Goal: Task Accomplishment & Management: Manage account settings

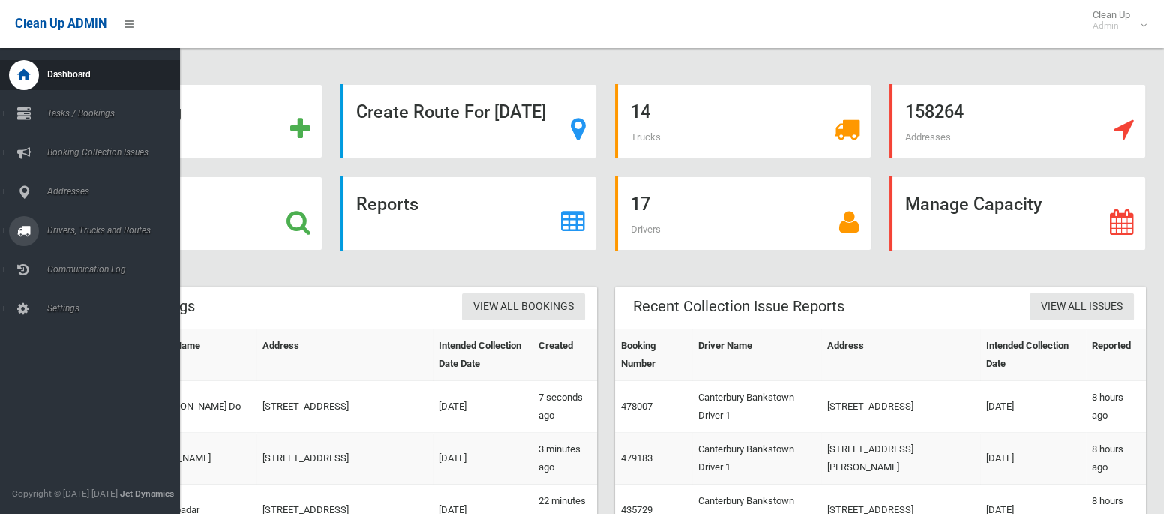
click at [56, 233] on span "Drivers, Trucks and Routes" at bounding box center [111, 230] width 137 height 11
click at [64, 317] on span "Routes" at bounding box center [105, 319] width 125 height 11
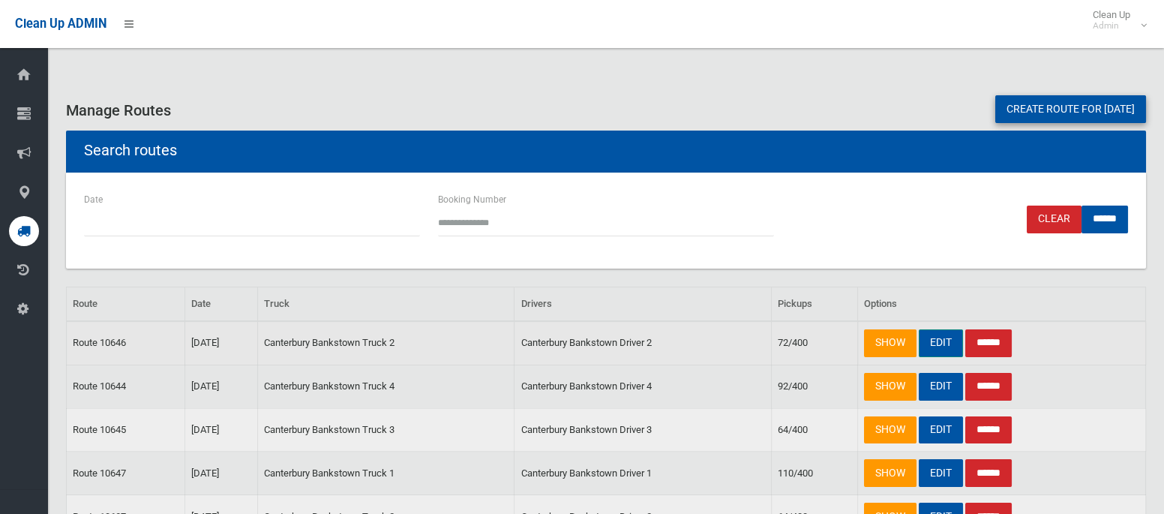
click at [938, 339] on link "EDIT" at bounding box center [941, 343] width 44 height 28
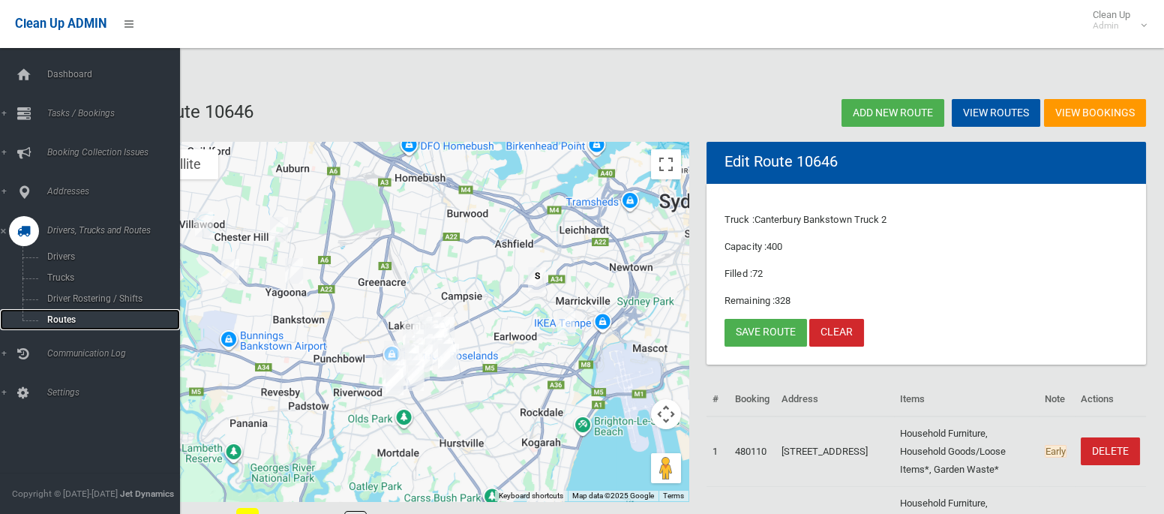
click at [59, 317] on span "Routes" at bounding box center [105, 319] width 125 height 11
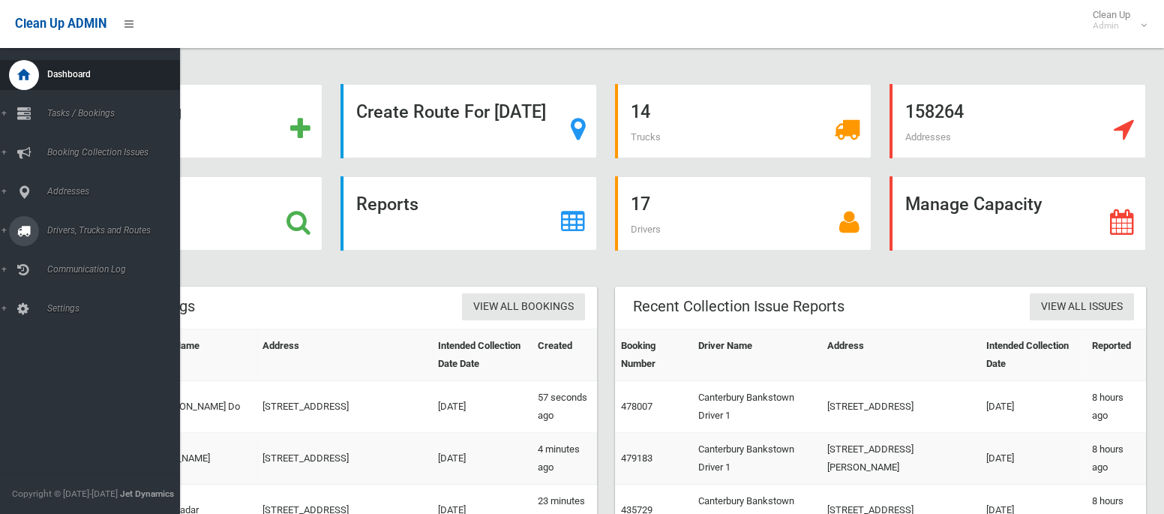
click at [92, 235] on span "Drivers, Trucks and Routes" at bounding box center [111, 230] width 137 height 11
click at [102, 104] on link "Tasks / Bookings" at bounding box center [90, 114] width 180 height 30
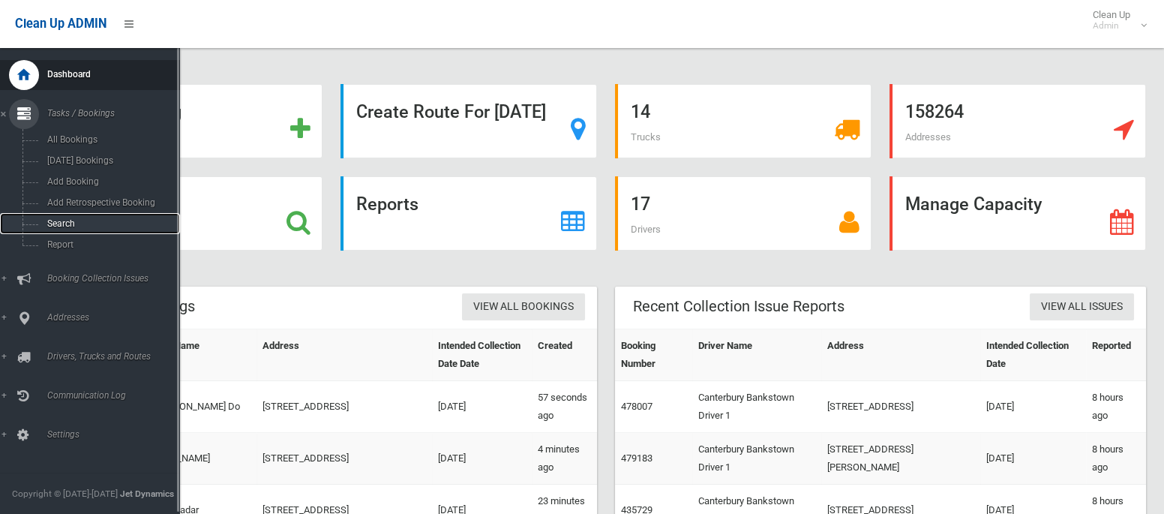
click at [65, 223] on span "Search" at bounding box center [105, 223] width 125 height 11
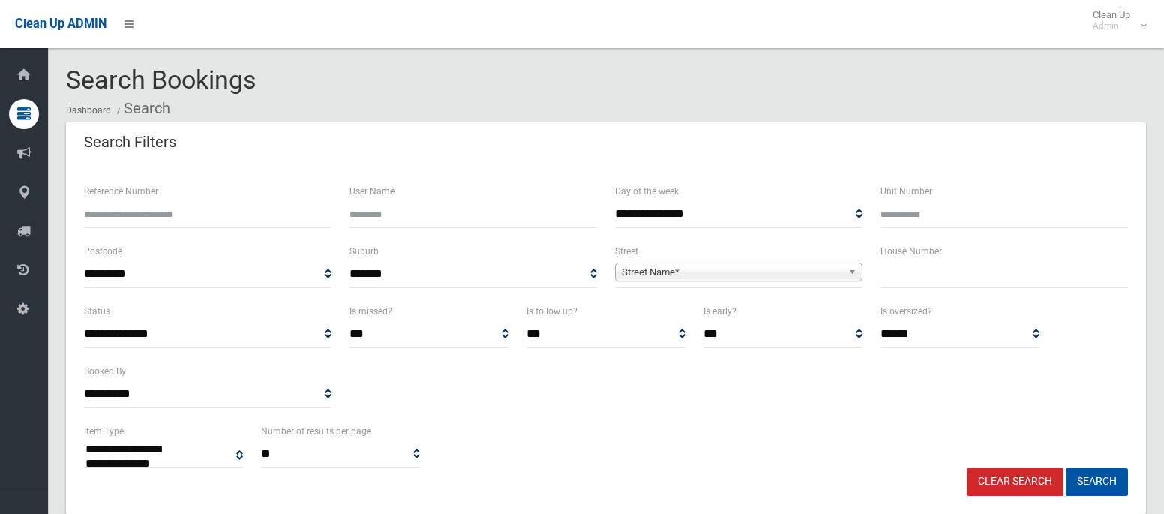
select select
click at [946, 278] on input "text" at bounding box center [1005, 274] width 248 height 28
type input "**"
click at [715, 266] on span "Street Name*" at bounding box center [732, 272] width 221 height 18
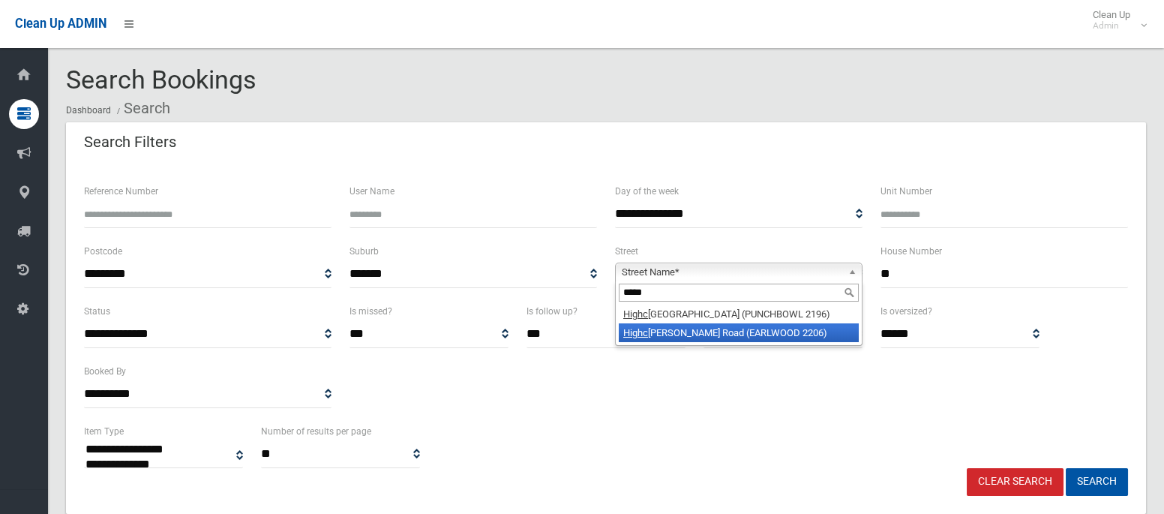
type input "*****"
click at [704, 331] on li "Highc liff Road (EARLWOOD 2206)" at bounding box center [739, 332] width 240 height 19
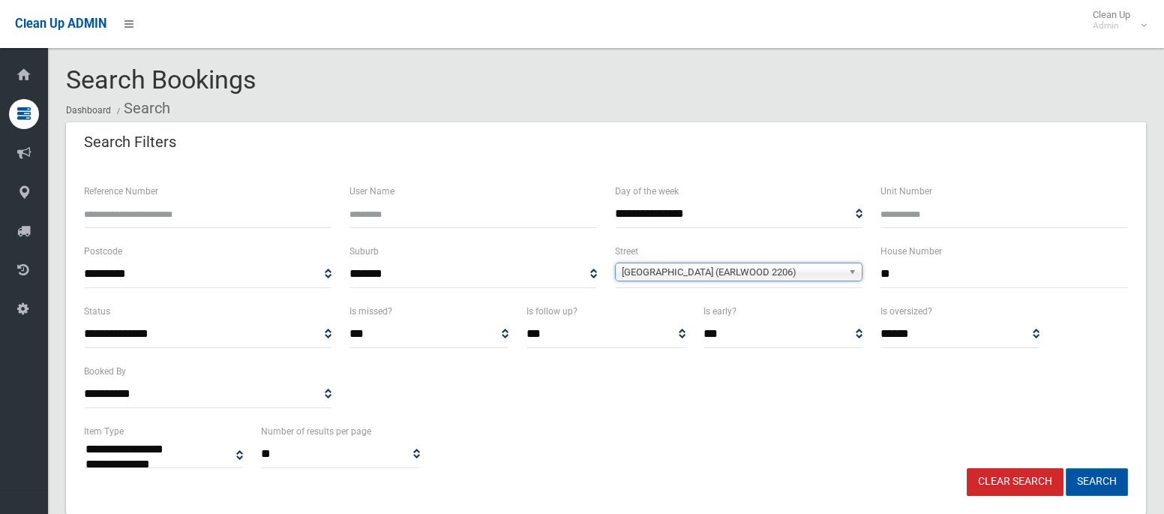
click at [1102, 484] on button "Search" at bounding box center [1097, 482] width 62 height 28
select select
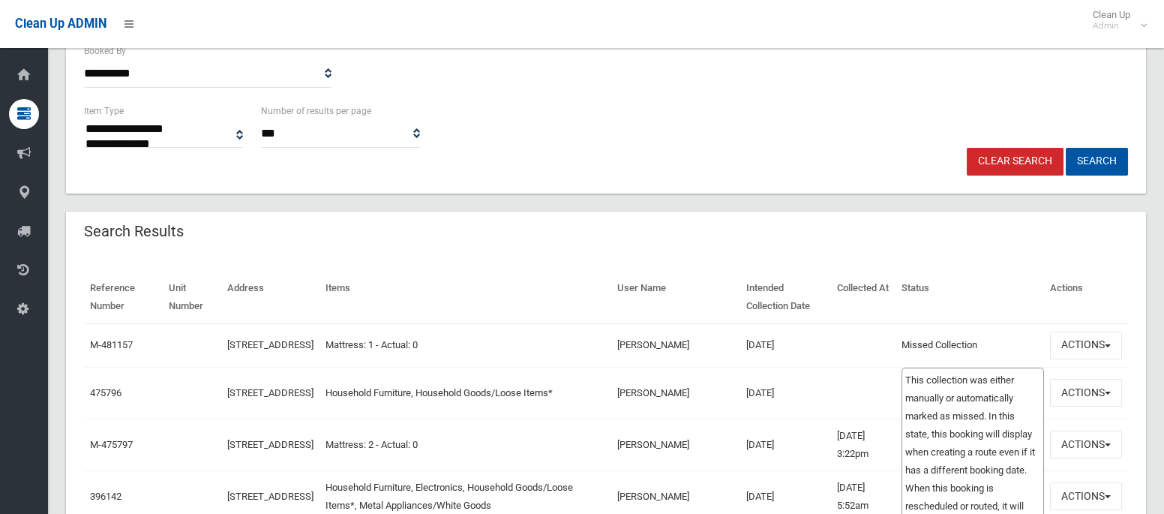
scroll to position [344, 0]
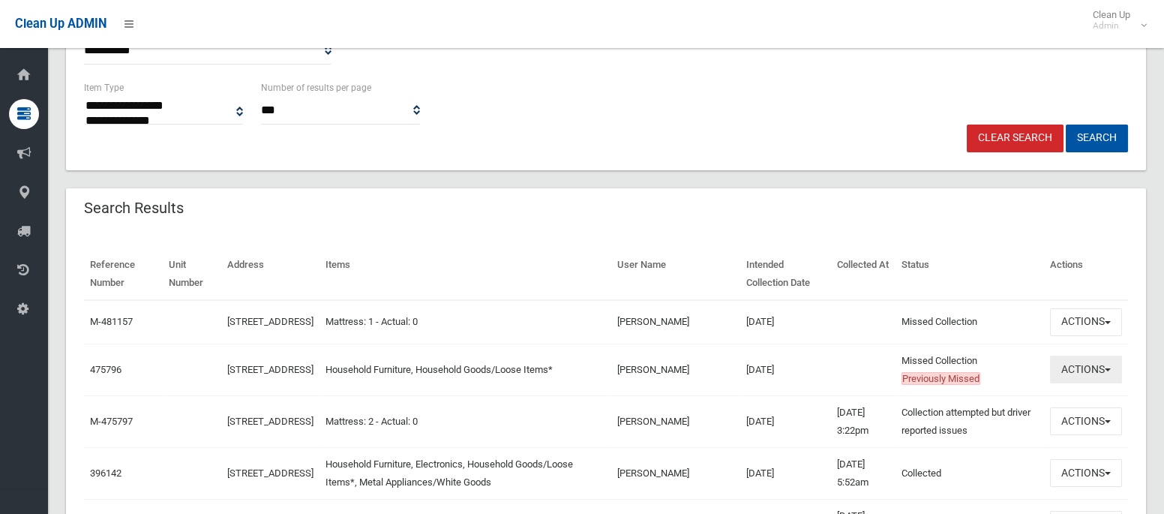
click at [1082, 375] on button "Actions" at bounding box center [1086, 370] width 72 height 28
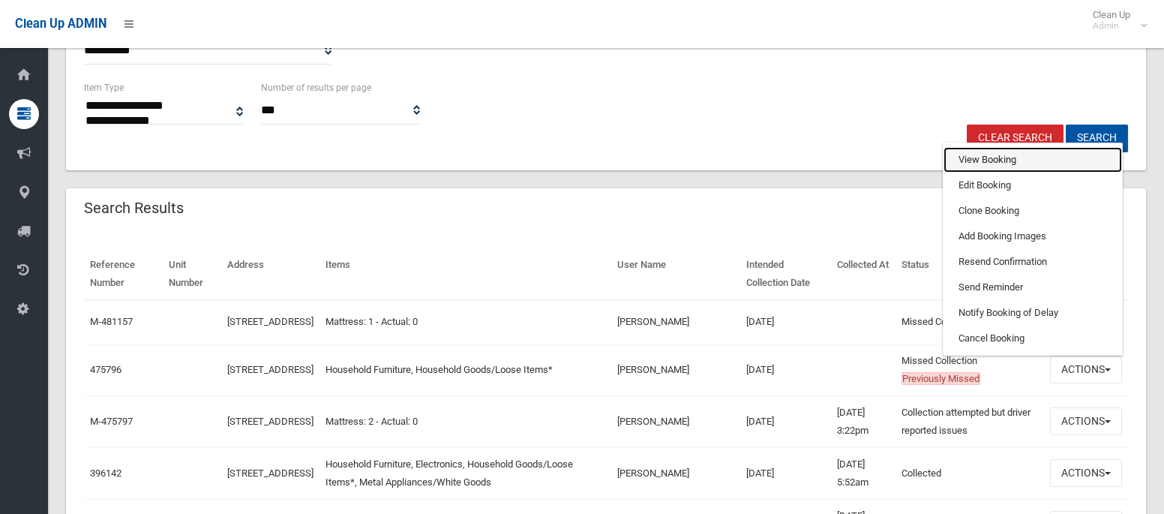
click at [958, 166] on link "View Booking" at bounding box center [1033, 160] width 179 height 26
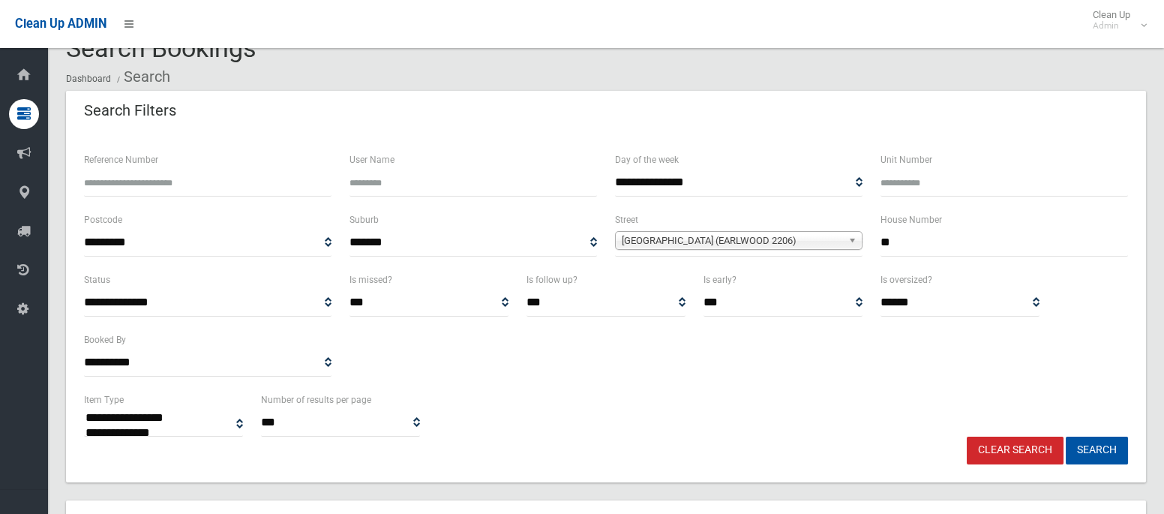
scroll to position [23, 0]
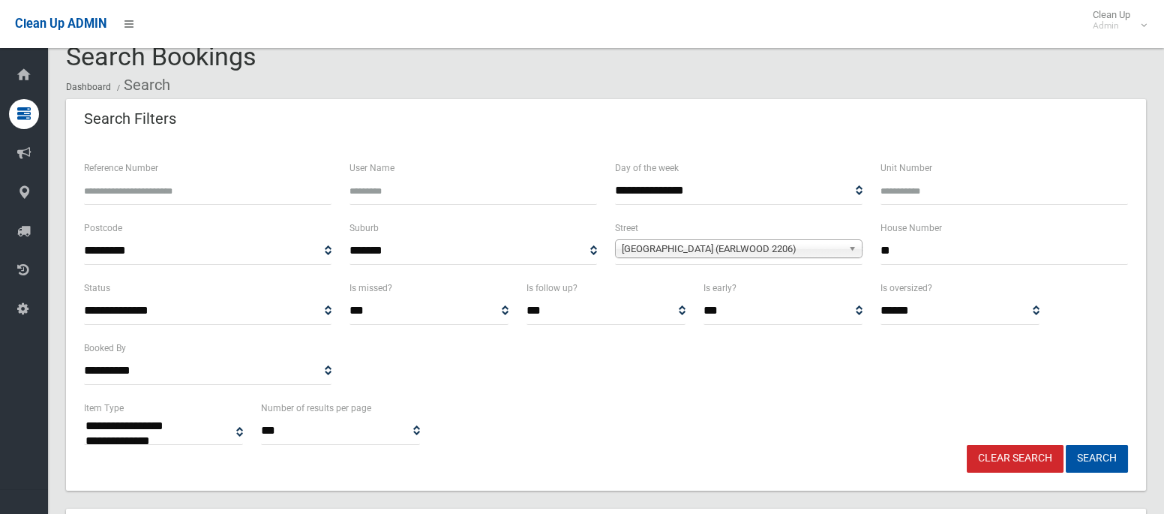
click at [890, 254] on input "**" at bounding box center [1005, 251] width 248 height 28
type input "***"
click at [732, 249] on span "Highcliff Road (EARLWOOD 2206)" at bounding box center [732, 249] width 221 height 18
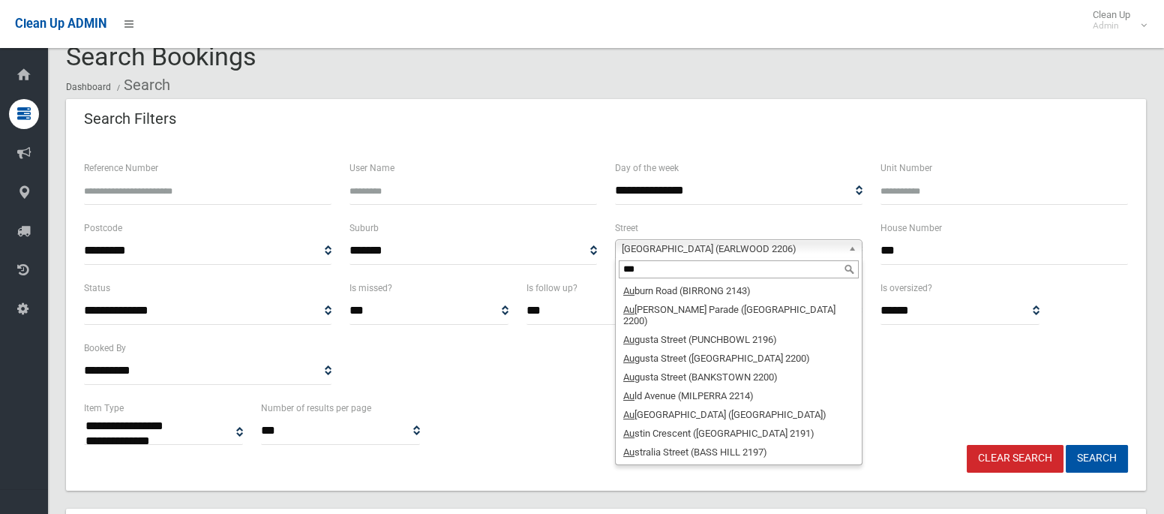
scroll to position [0, 0]
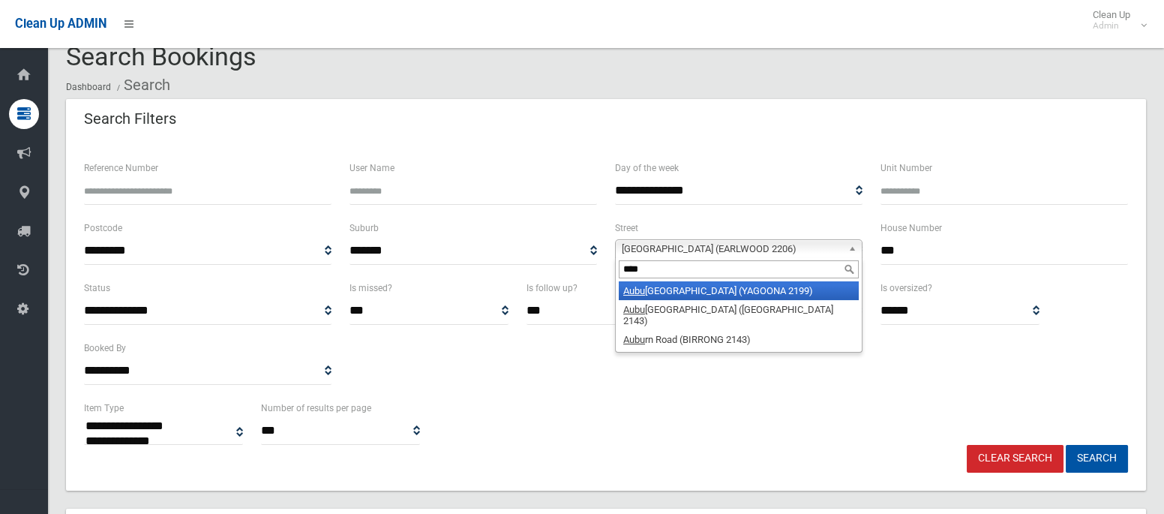
type input "****"
click at [726, 287] on li "Aubu rn Road (YAGOONA 2199)" at bounding box center [739, 290] width 240 height 19
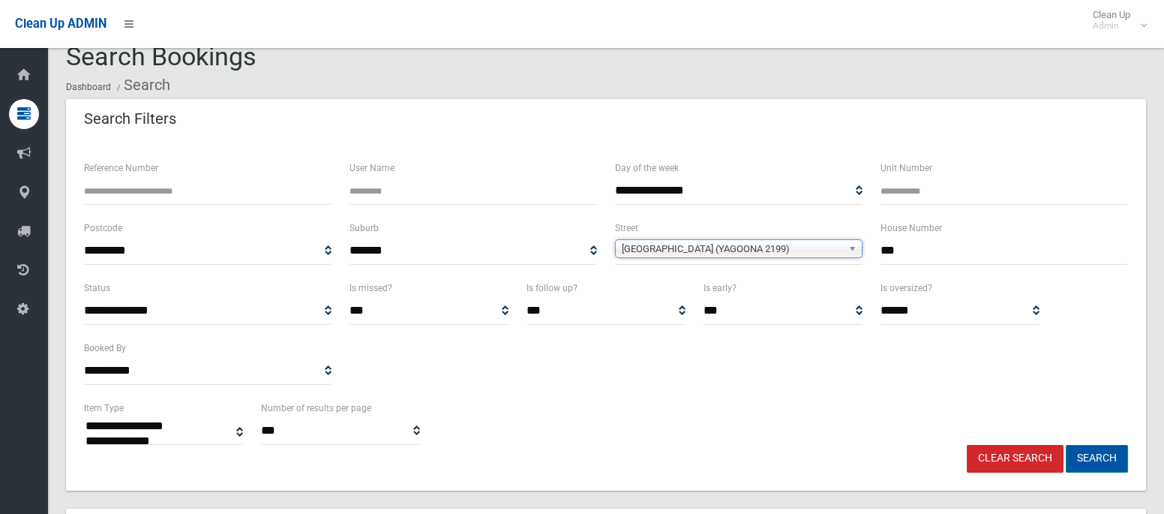
click at [1093, 458] on button "Search" at bounding box center [1097, 459] width 62 height 28
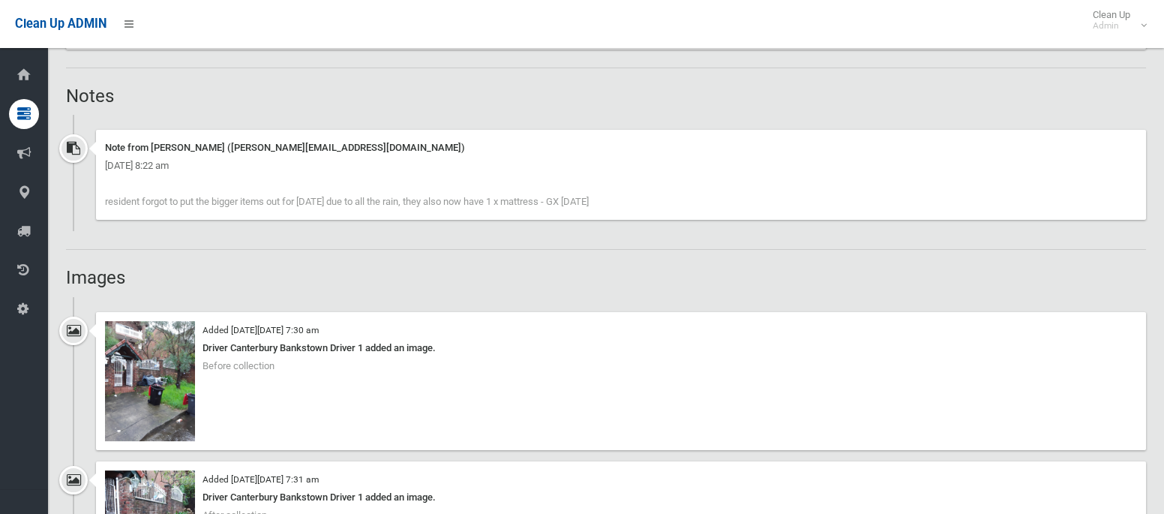
scroll to position [979, 0]
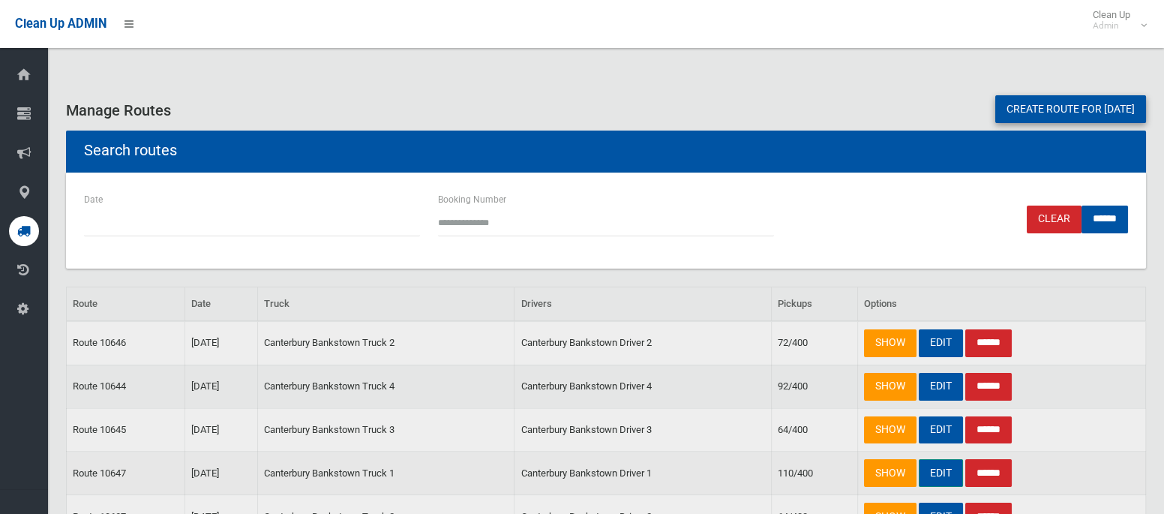
click at [938, 468] on link "EDIT" at bounding box center [941, 473] width 44 height 28
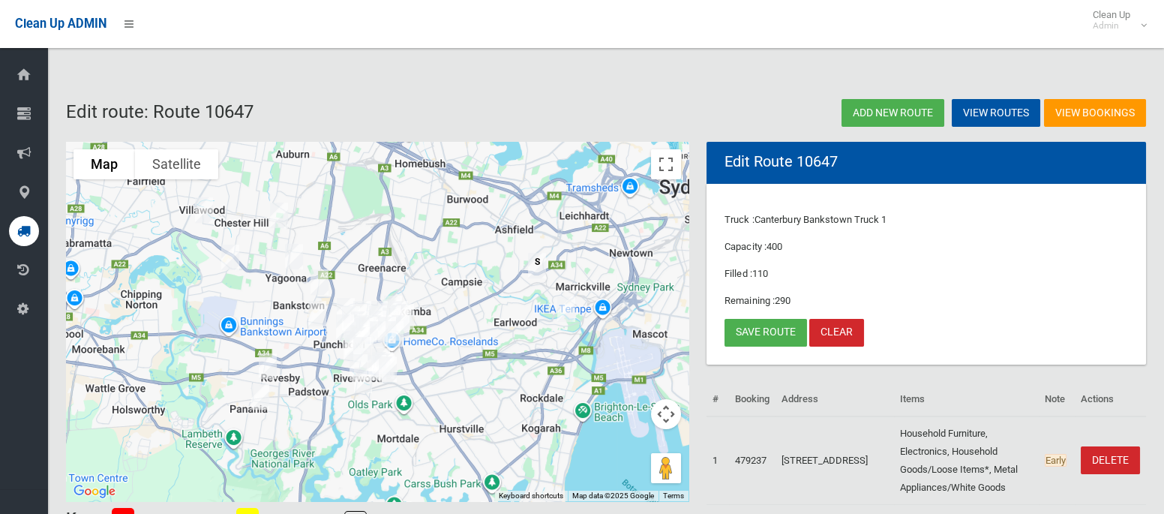
click at [569, 309] on img "11 Highcliff Road, EARLWOOD NSW 2206" at bounding box center [566, 309] width 30 height 38
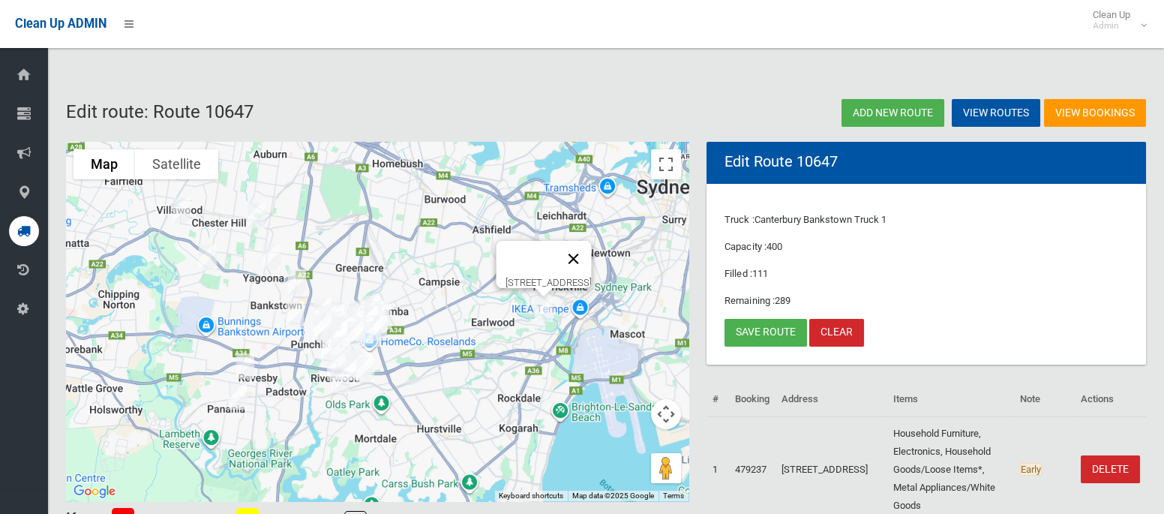
click at [592, 249] on button "Close" at bounding box center [574, 259] width 36 height 36
click at [761, 332] on link "Save route" at bounding box center [766, 333] width 83 height 28
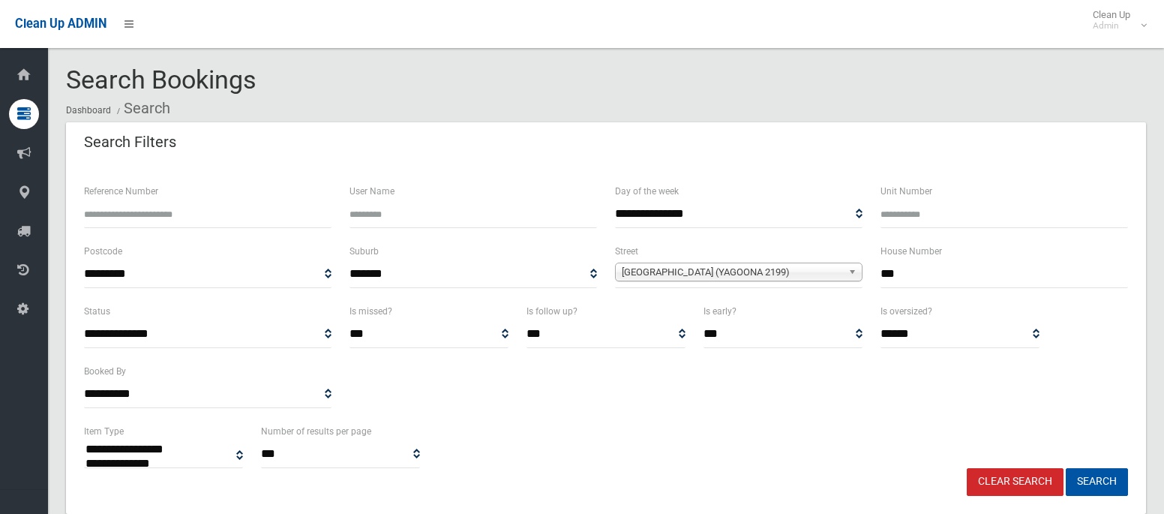
select select
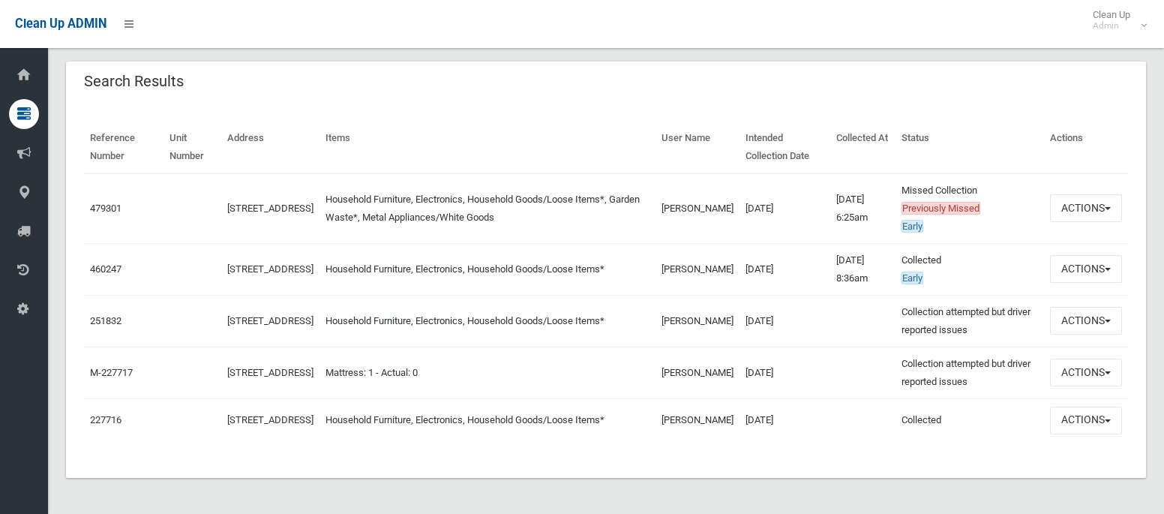
scroll to position [476, 0]
click at [1084, 203] on button "Actions" at bounding box center [1086, 208] width 72 height 28
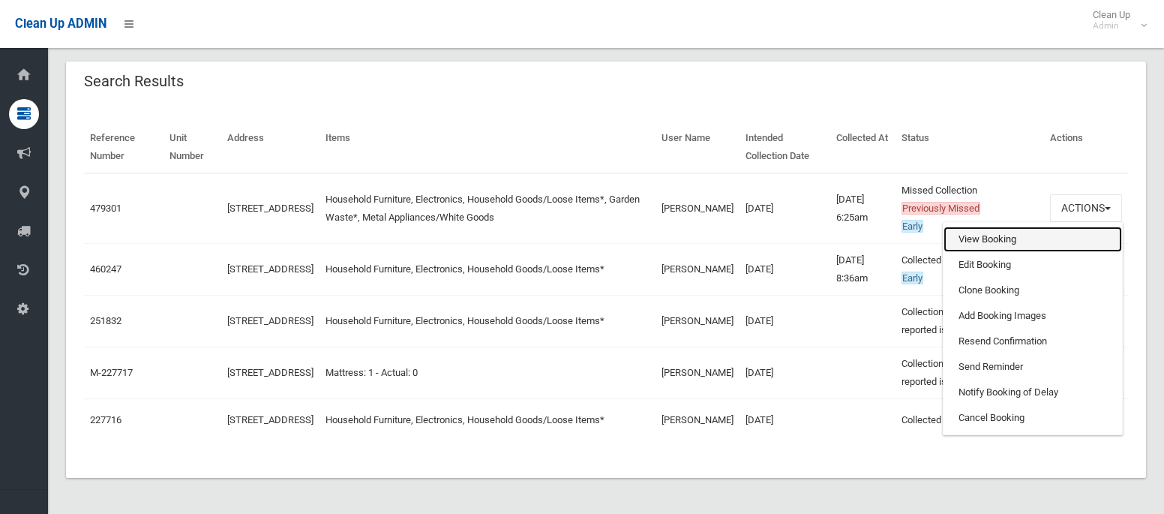
click at [1005, 232] on link "View Booking" at bounding box center [1033, 240] width 179 height 26
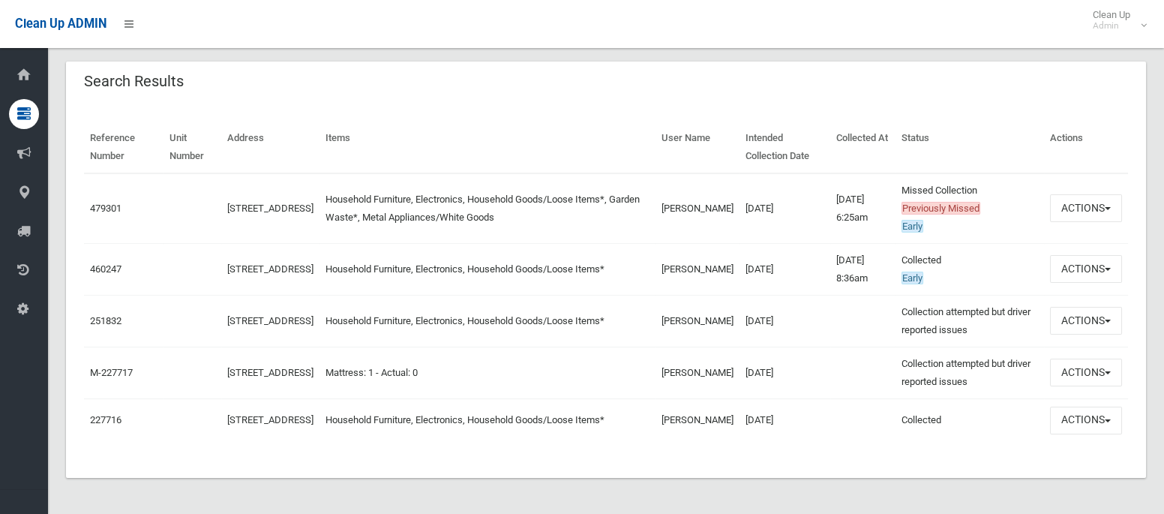
scroll to position [0, 0]
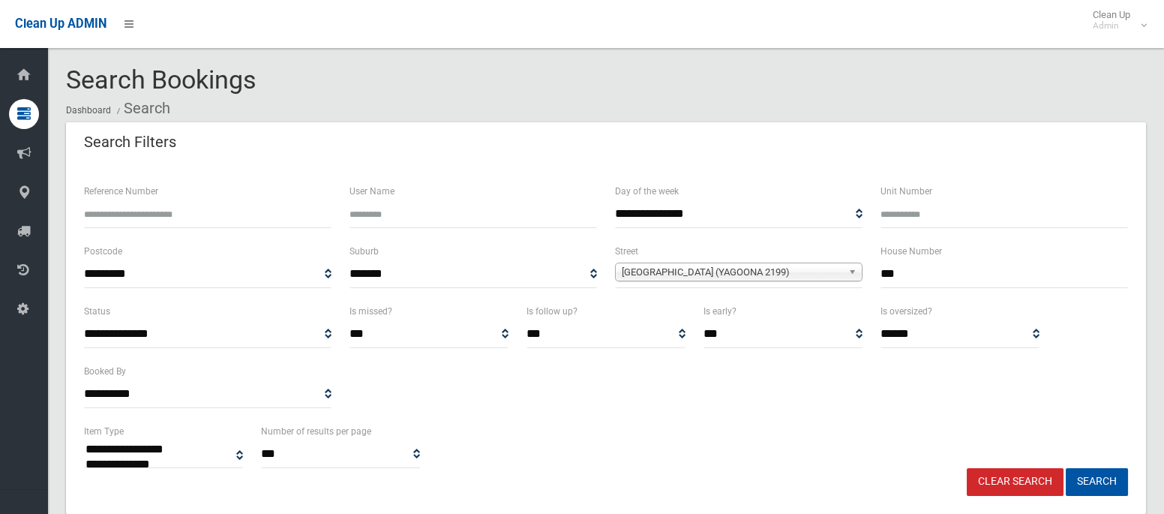
click at [893, 275] on input "***" at bounding box center [1005, 274] width 248 height 28
type input "**"
click at [758, 274] on span "Auburn Road (YAGOONA 2199)" at bounding box center [732, 272] width 221 height 18
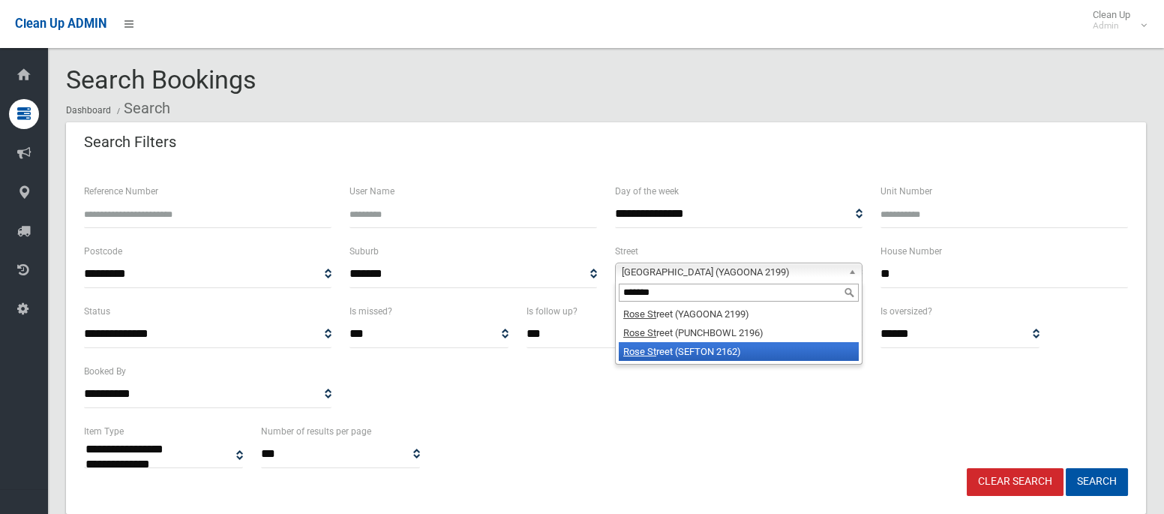
type input "*******"
click at [753, 345] on li "Rose St reet (SEFTON 2162)" at bounding box center [739, 351] width 240 height 19
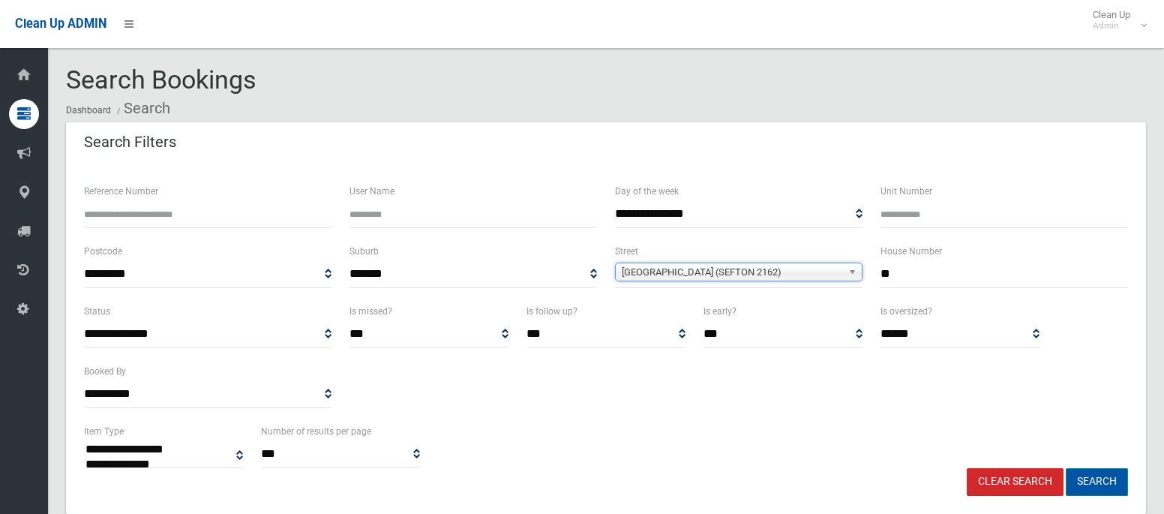
click at [1097, 482] on button "Search" at bounding box center [1097, 482] width 62 height 28
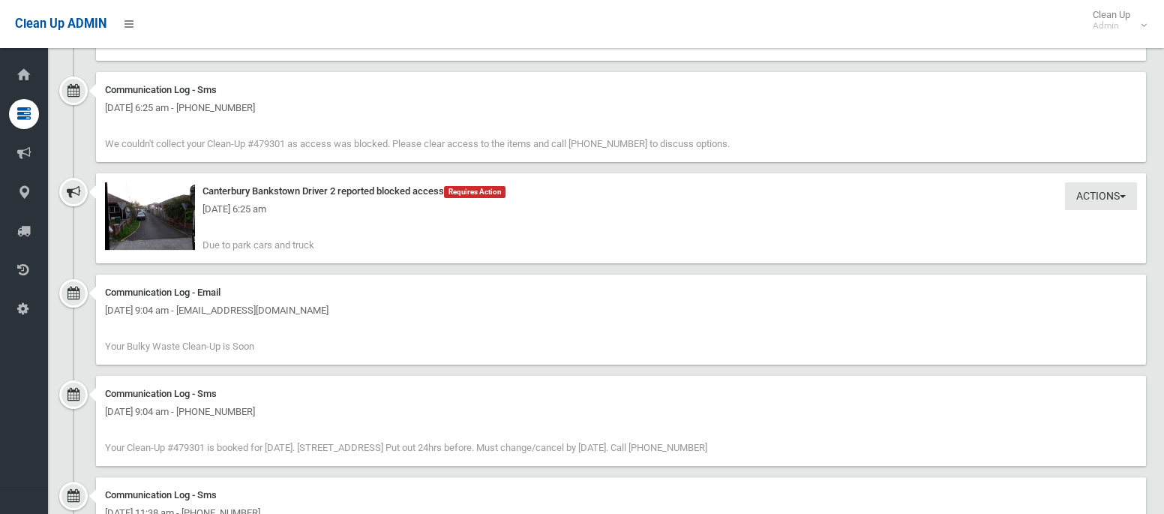
scroll to position [1366, 0]
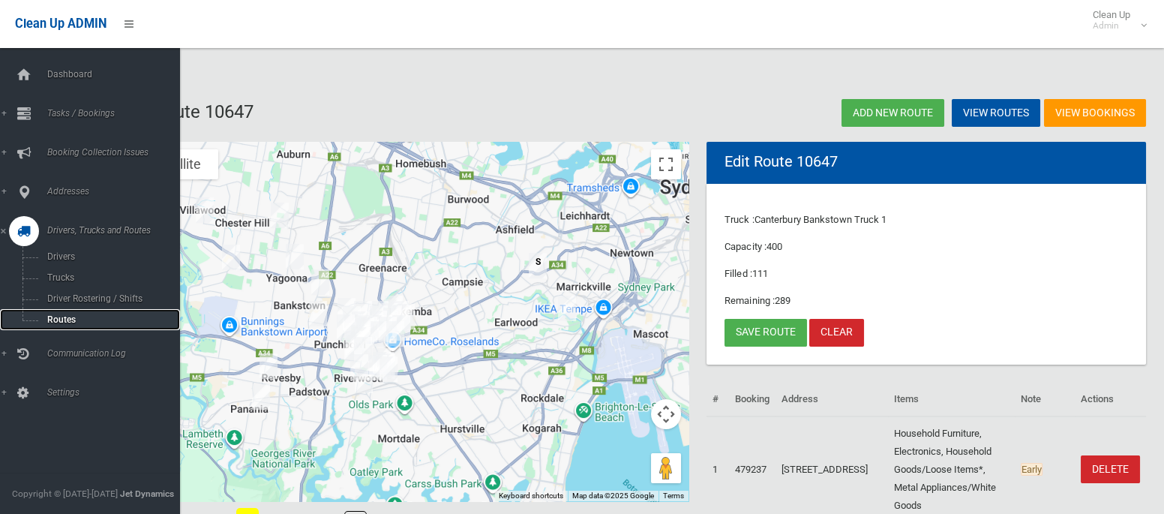
click at [68, 320] on span "Routes" at bounding box center [105, 319] width 125 height 11
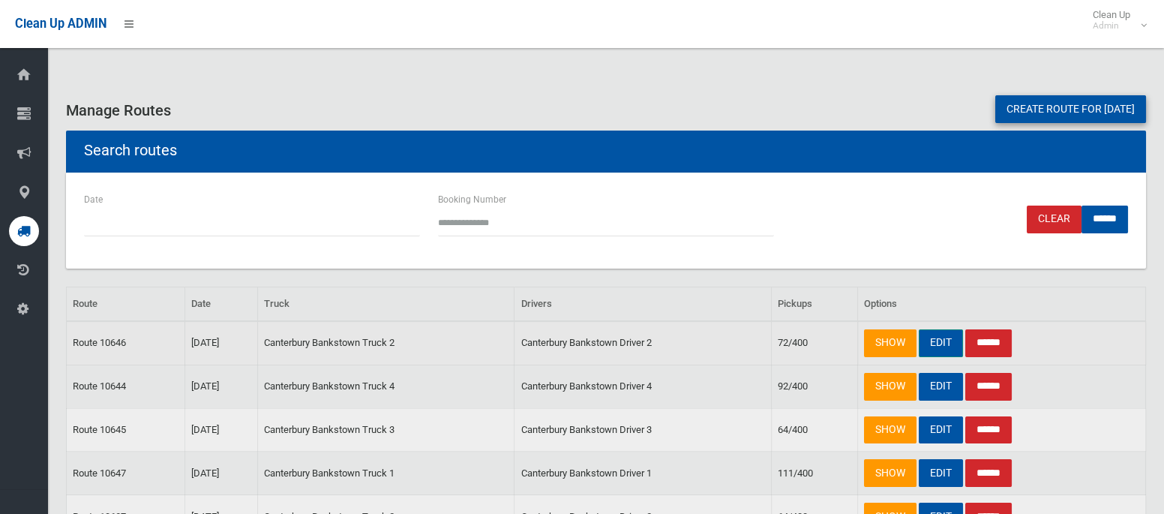
click at [934, 344] on link "EDIT" at bounding box center [941, 343] width 44 height 28
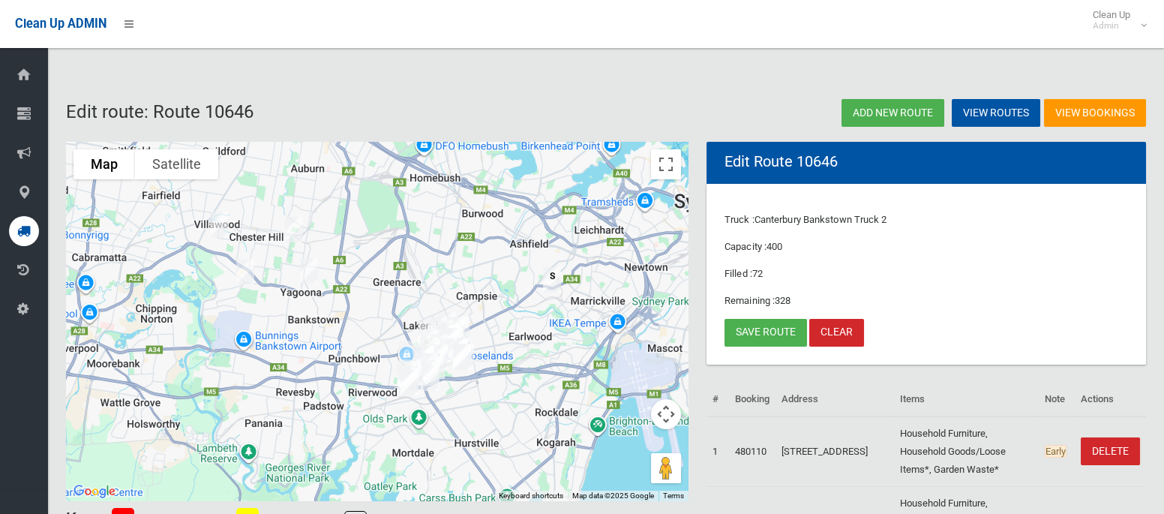
click at [307, 272] on img "306 Auburn Road, YAGOONA NSW 2199" at bounding box center [309, 271] width 30 height 38
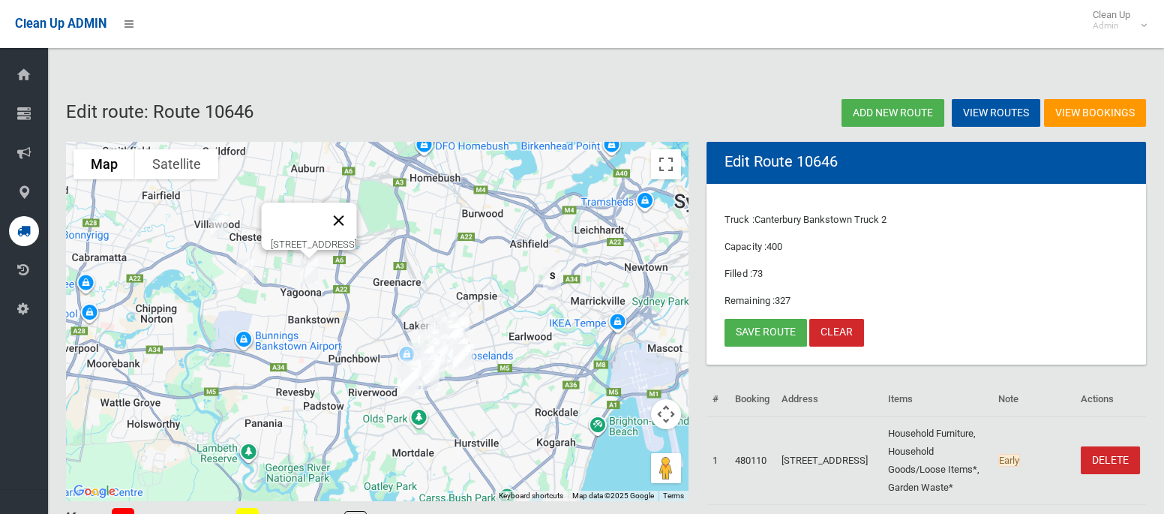
click at [357, 212] on button "Close" at bounding box center [339, 221] width 36 height 36
click at [296, 237] on img "45 Rose Street, SEFTON NSW 2162" at bounding box center [294, 230] width 30 height 38
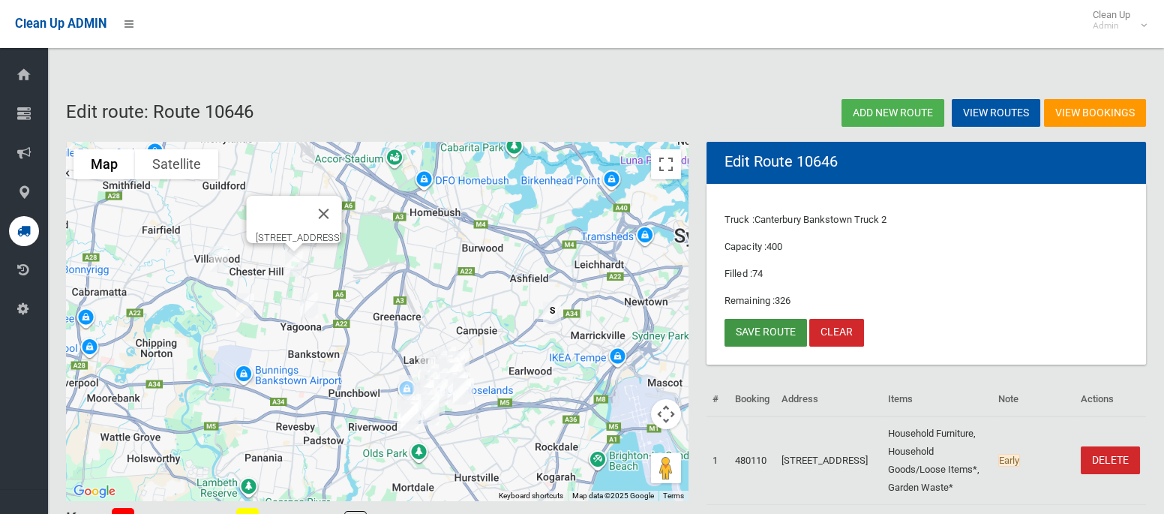
click at [764, 329] on link "Save route" at bounding box center [766, 333] width 83 height 28
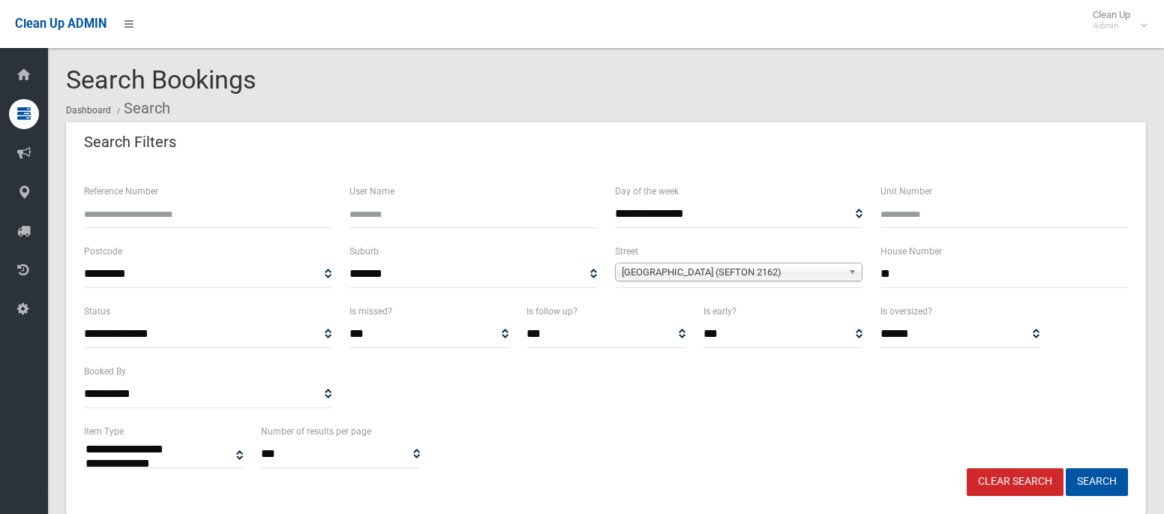
select select
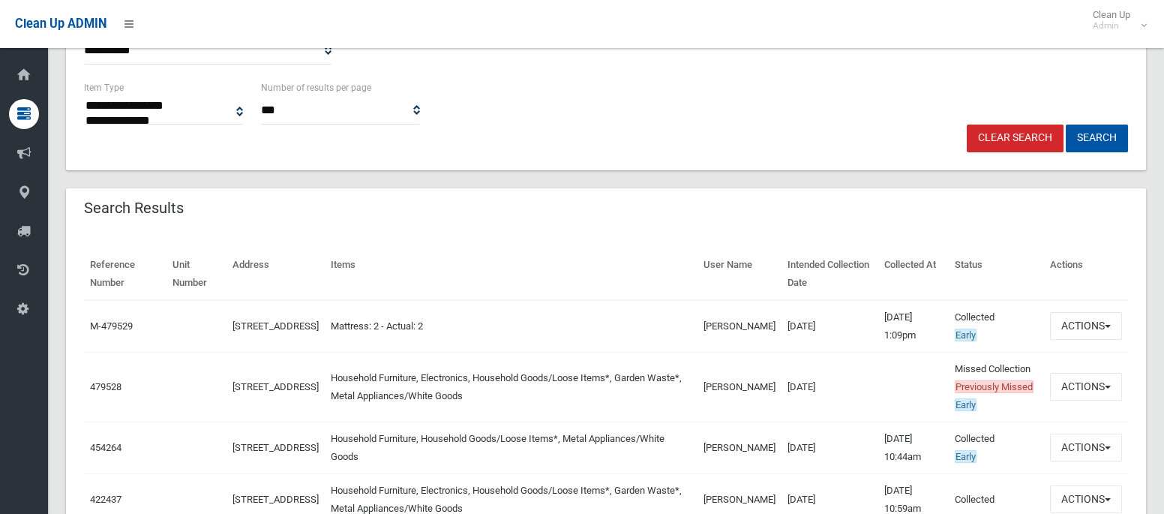
scroll to position [344, 0]
click at [1070, 379] on button "Actions" at bounding box center [1086, 386] width 72 height 28
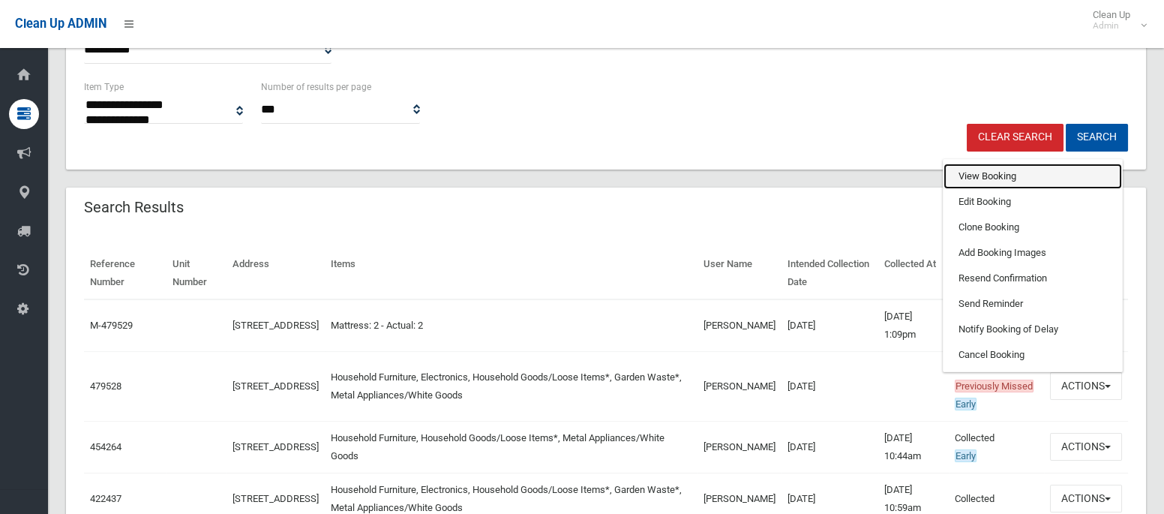
click at [989, 180] on link "View Booking" at bounding box center [1033, 177] width 179 height 26
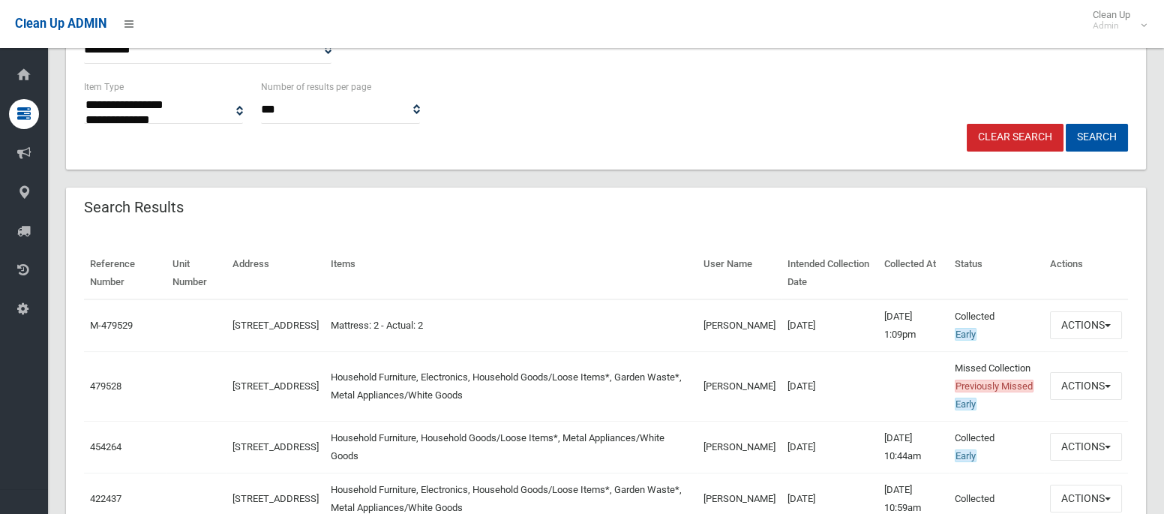
scroll to position [0, 0]
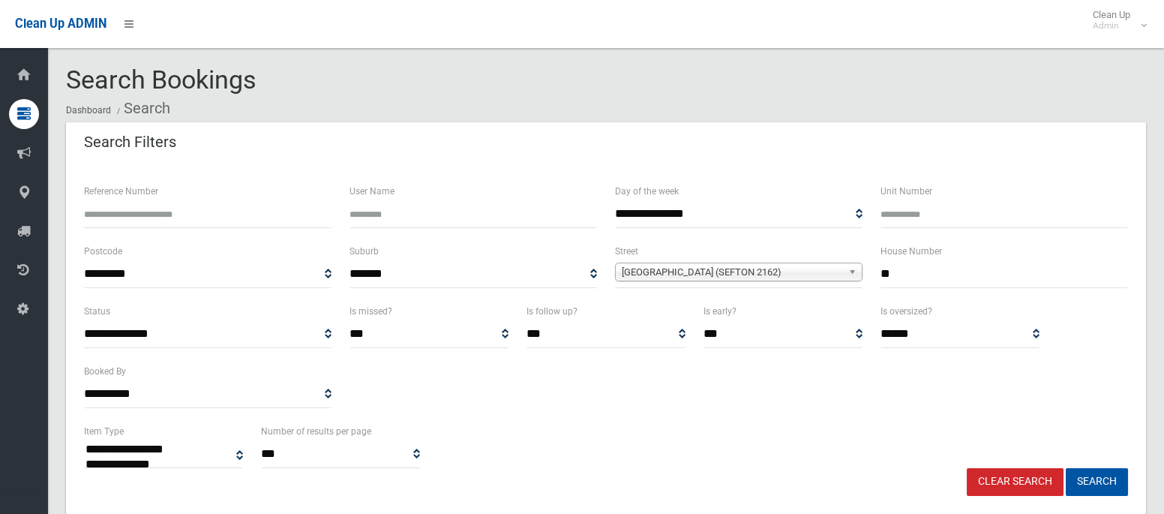
click at [912, 271] on input "**" at bounding box center [1005, 274] width 248 height 28
type input "**"
click at [780, 275] on span "Rose Street (SEFTON 2162)" at bounding box center [732, 272] width 221 height 18
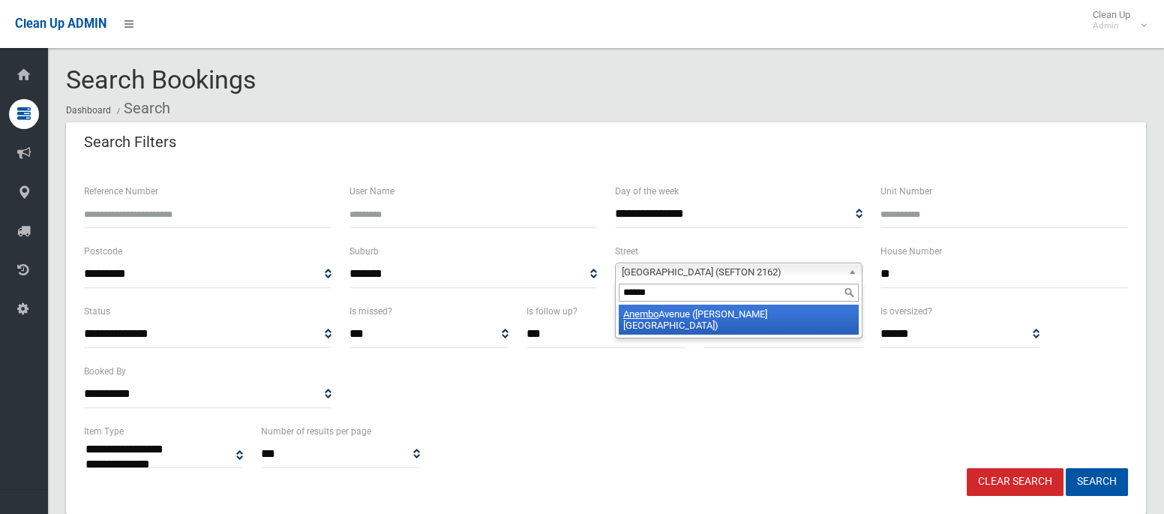
type input "******"
click at [775, 311] on li "Anembo Avenue (GEORGES HALL 2198)" at bounding box center [739, 320] width 240 height 30
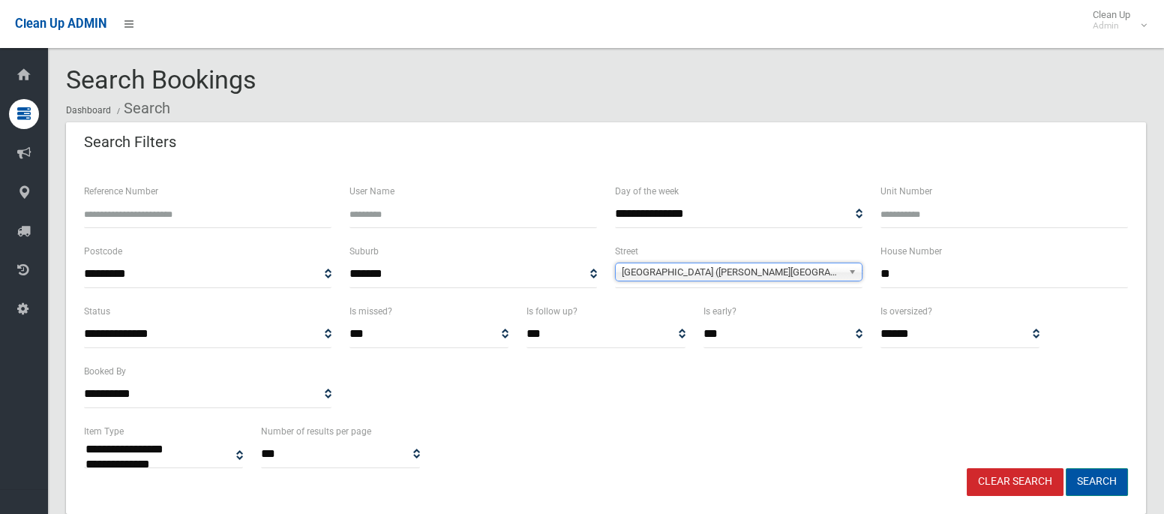
click at [1109, 479] on button "Search" at bounding box center [1097, 482] width 62 height 28
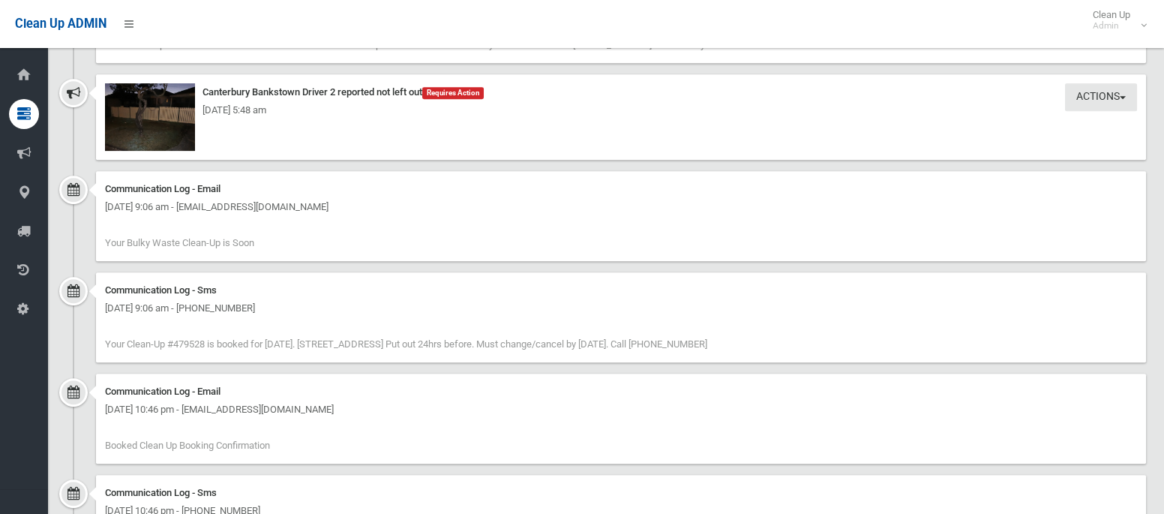
scroll to position [1872, 0]
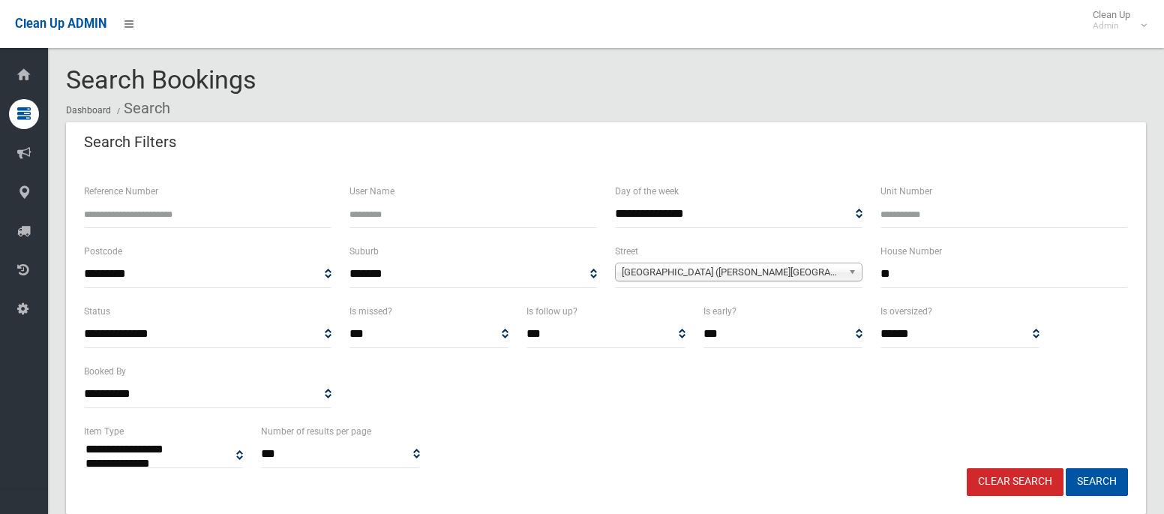
select select
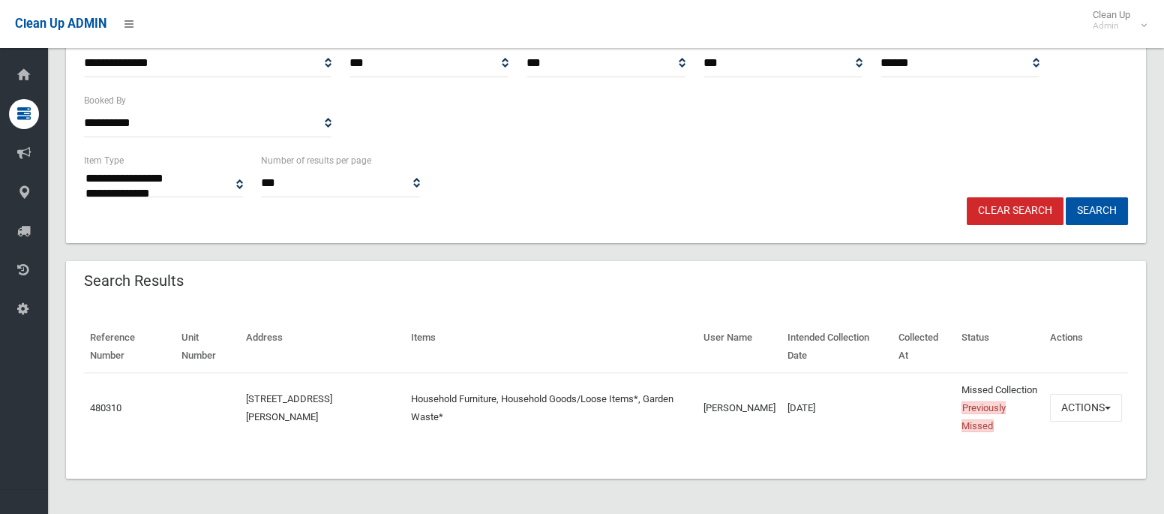
scroll to position [288, 0]
click at [1088, 397] on button "Actions" at bounding box center [1086, 407] width 72 height 28
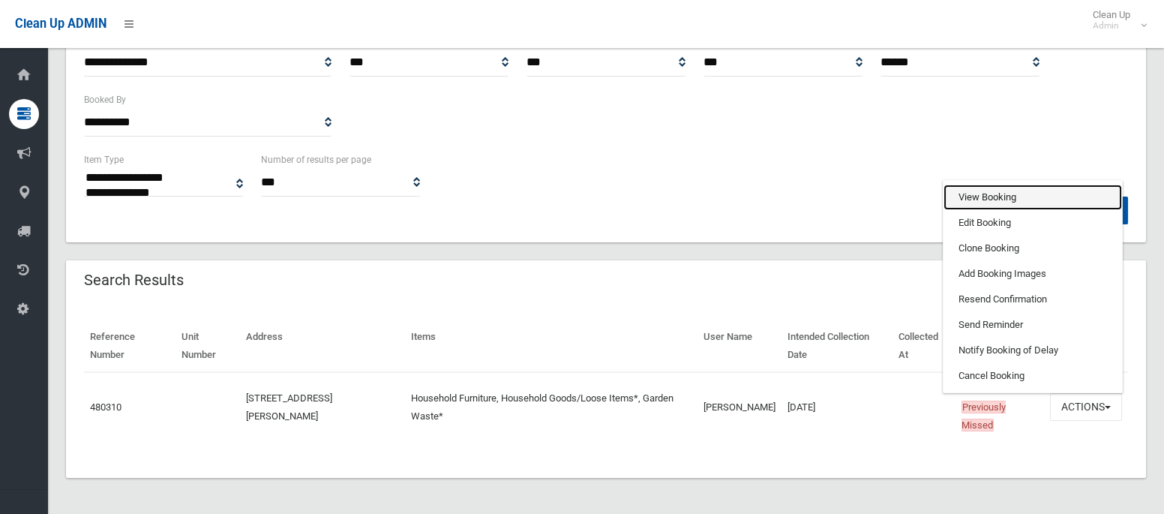
click at [997, 185] on link "View Booking" at bounding box center [1033, 198] width 179 height 26
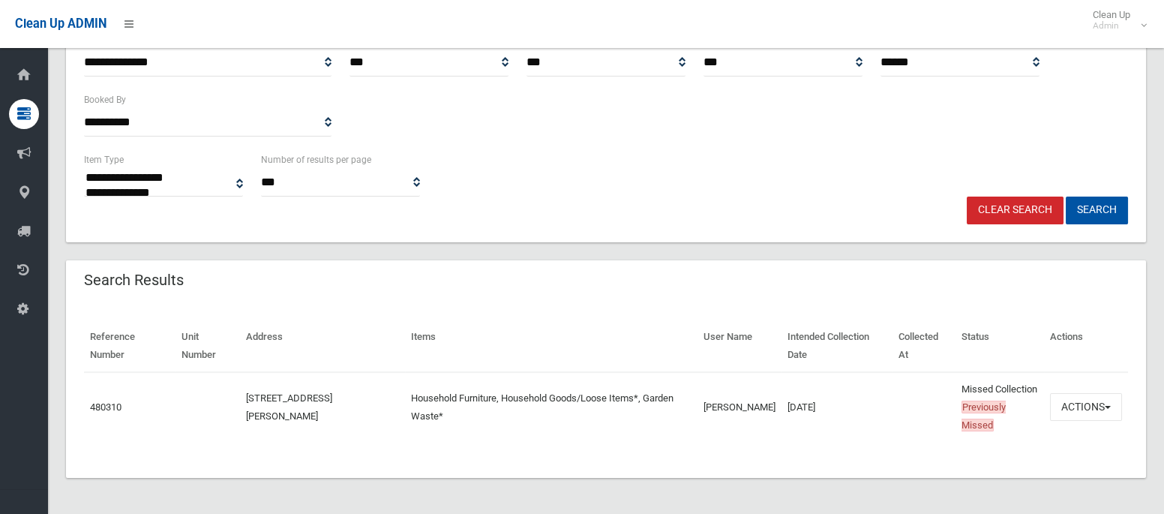
scroll to position [0, 0]
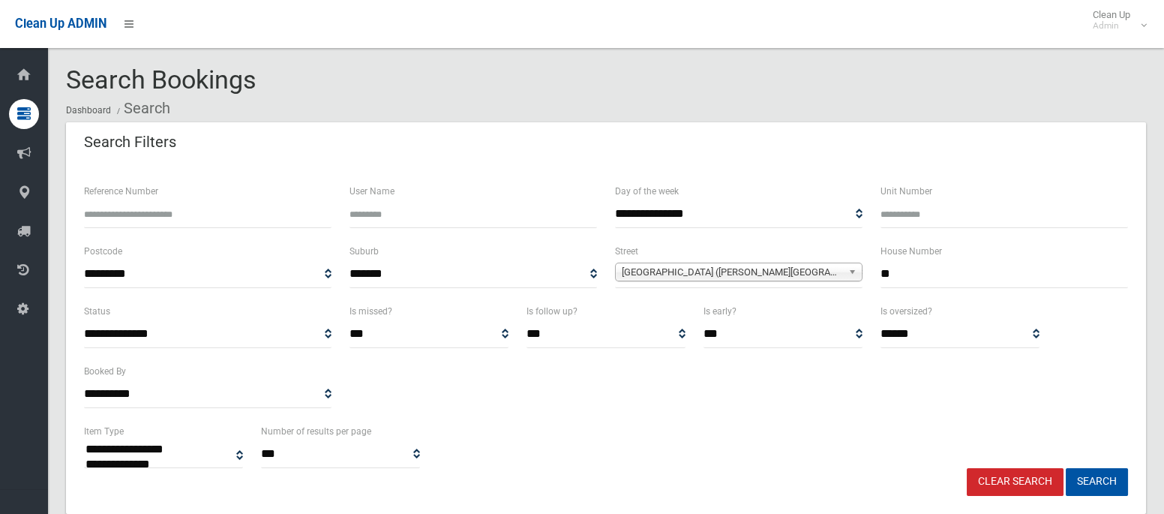
click at [892, 275] on input "**" at bounding box center [1005, 274] width 248 height 28
type input "**"
click at [756, 273] on span "Anembo Avenue (GEORGES HALL 2198)" at bounding box center [732, 272] width 221 height 18
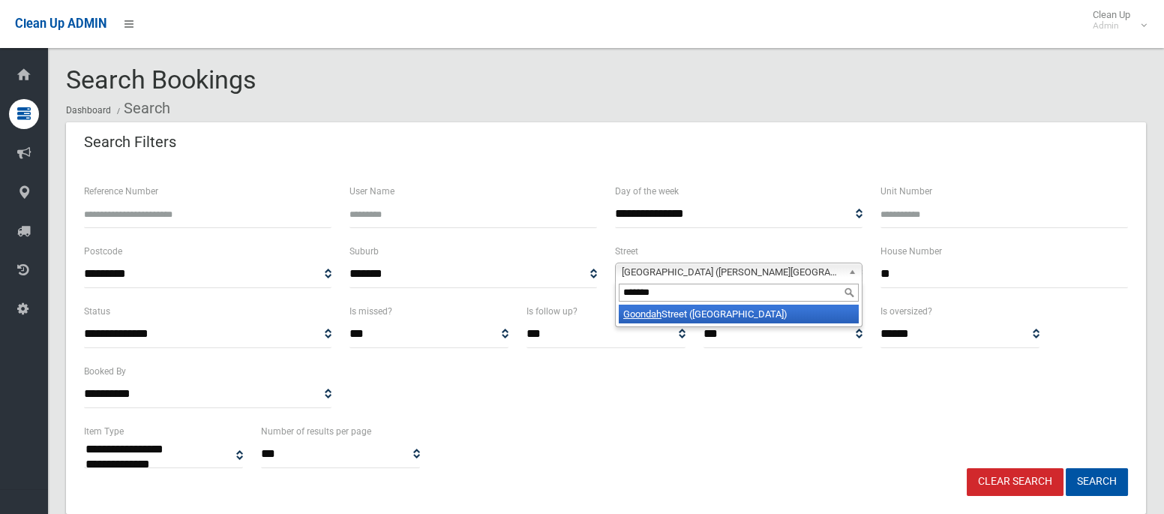
type input "*******"
click at [760, 308] on li "Goondah Street (VILLAWOOD 2163)" at bounding box center [739, 314] width 240 height 19
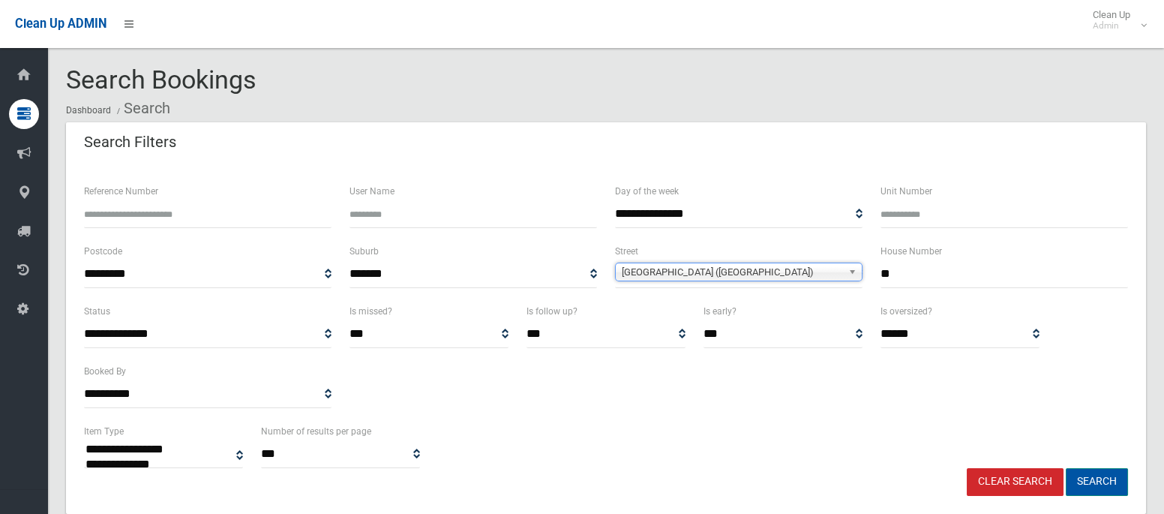
click at [1106, 482] on button "Search" at bounding box center [1097, 482] width 62 height 28
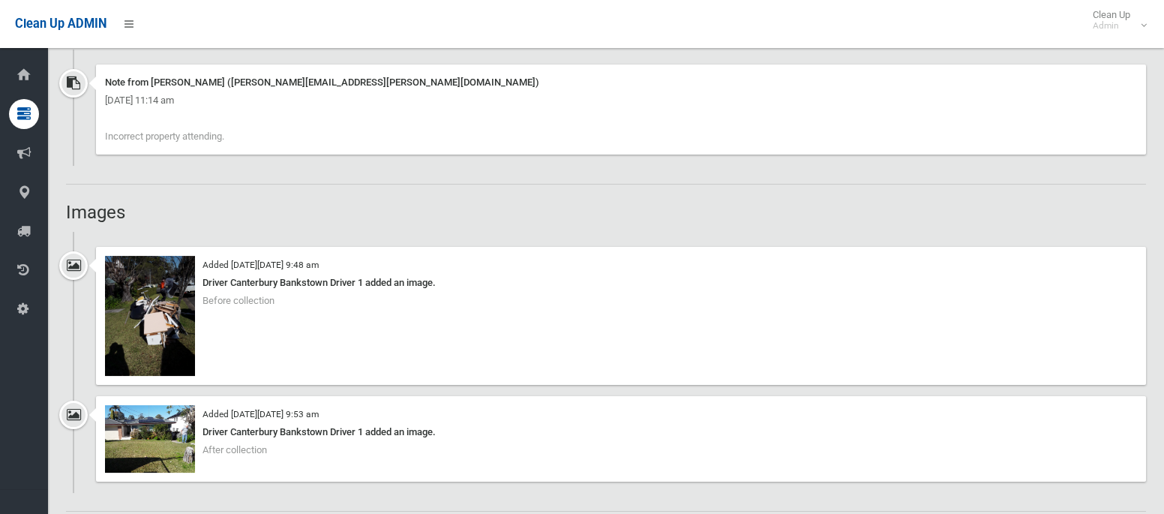
scroll to position [950, 0]
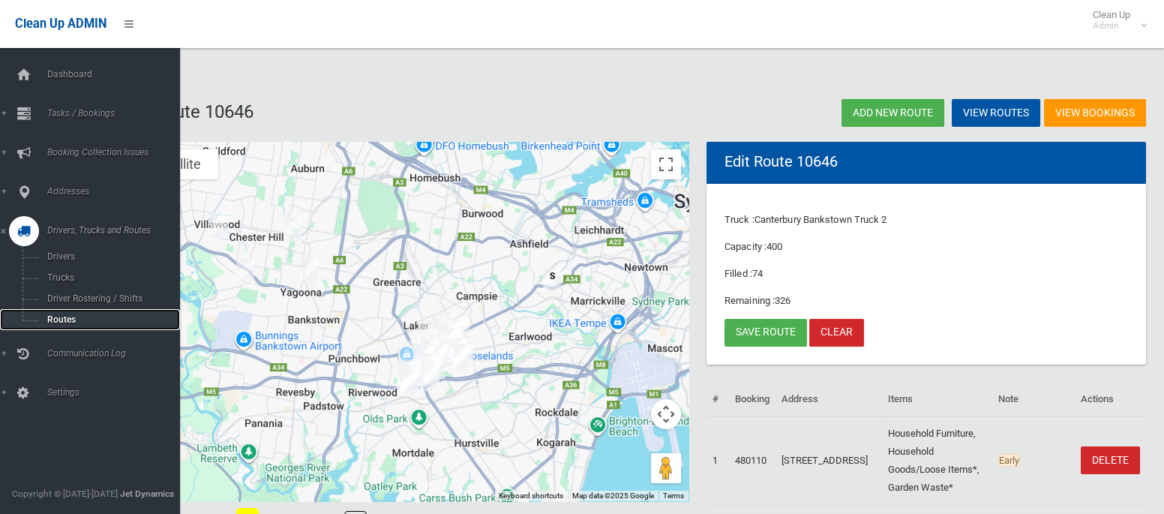
click at [50, 321] on span "Routes" at bounding box center [105, 319] width 125 height 11
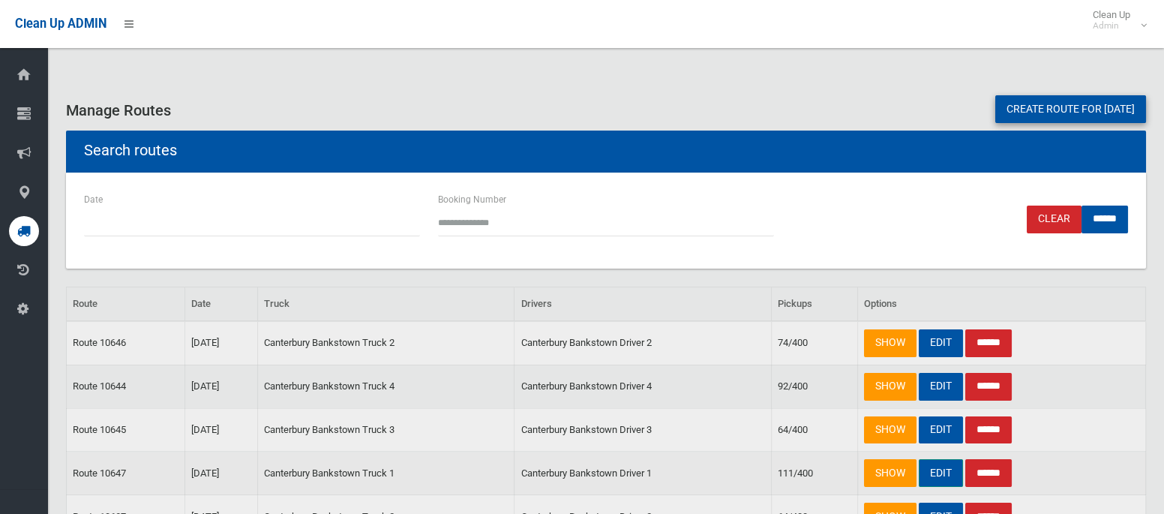
click at [936, 480] on link "EDIT" at bounding box center [941, 473] width 44 height 28
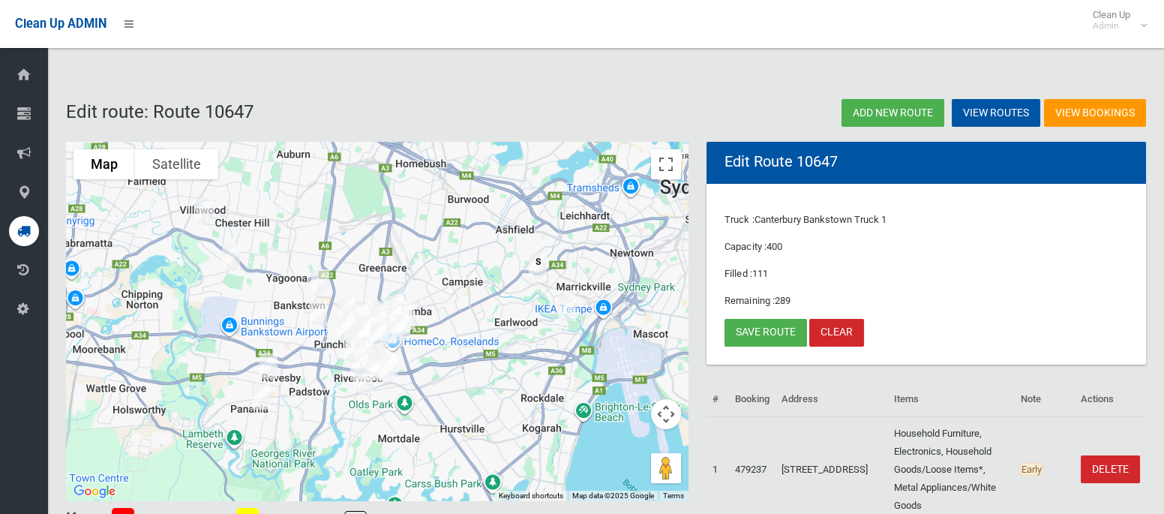
click at [244, 255] on img "14 Anembo Avenue, GEORGES HALL NSW 2198" at bounding box center [231, 258] width 30 height 38
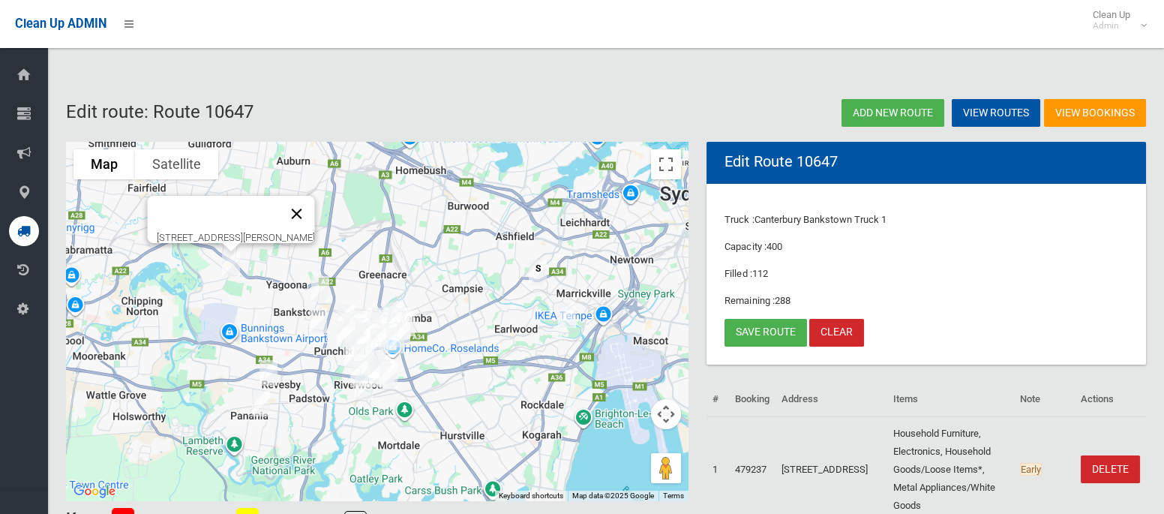
click at [315, 206] on button "Close" at bounding box center [297, 214] width 36 height 36
click at [746, 327] on link "Save route" at bounding box center [766, 333] width 83 height 28
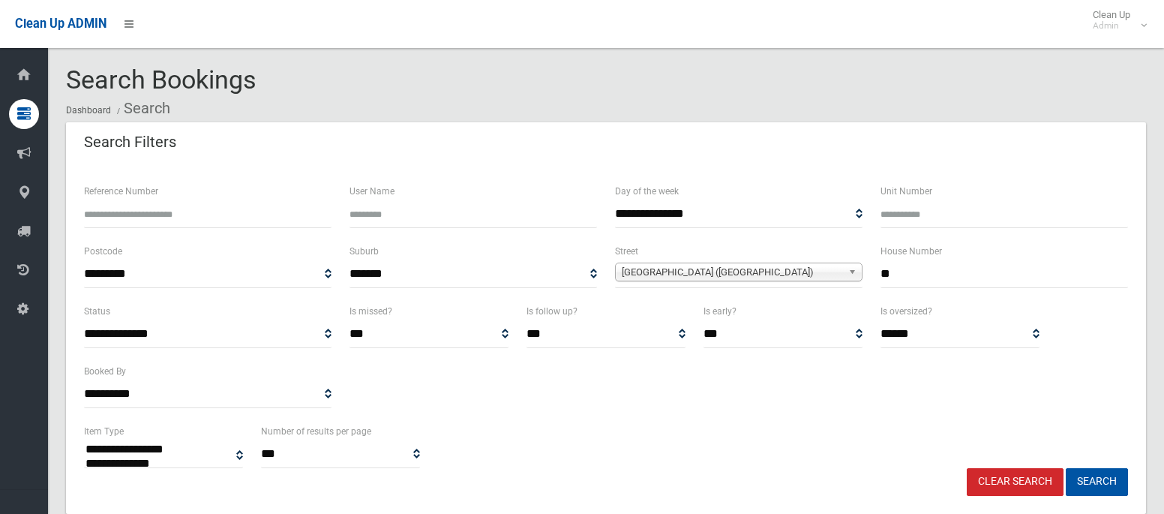
select select
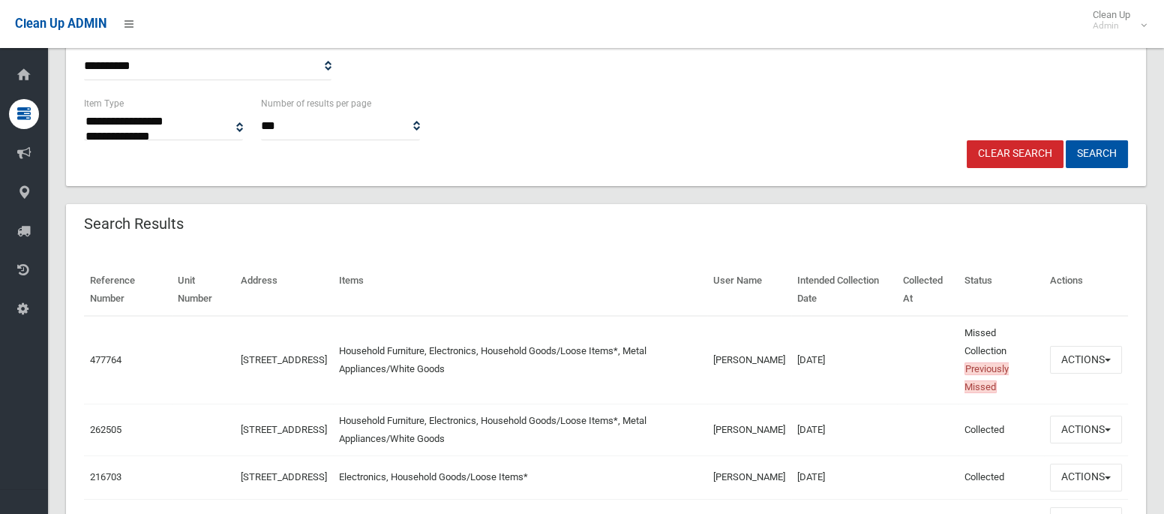
scroll to position [372, 0]
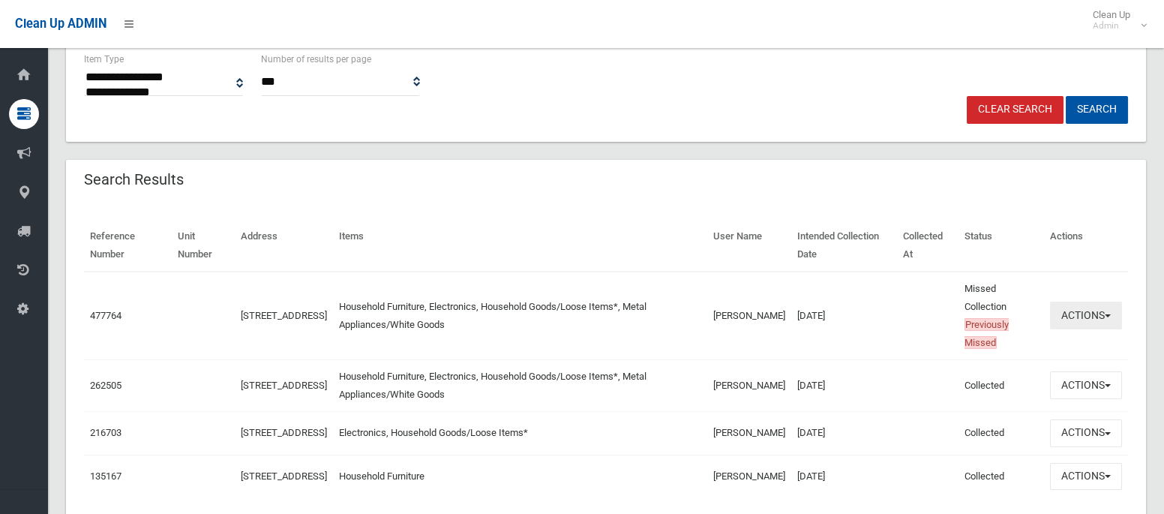
click at [1078, 327] on button "Actions" at bounding box center [1086, 316] width 72 height 28
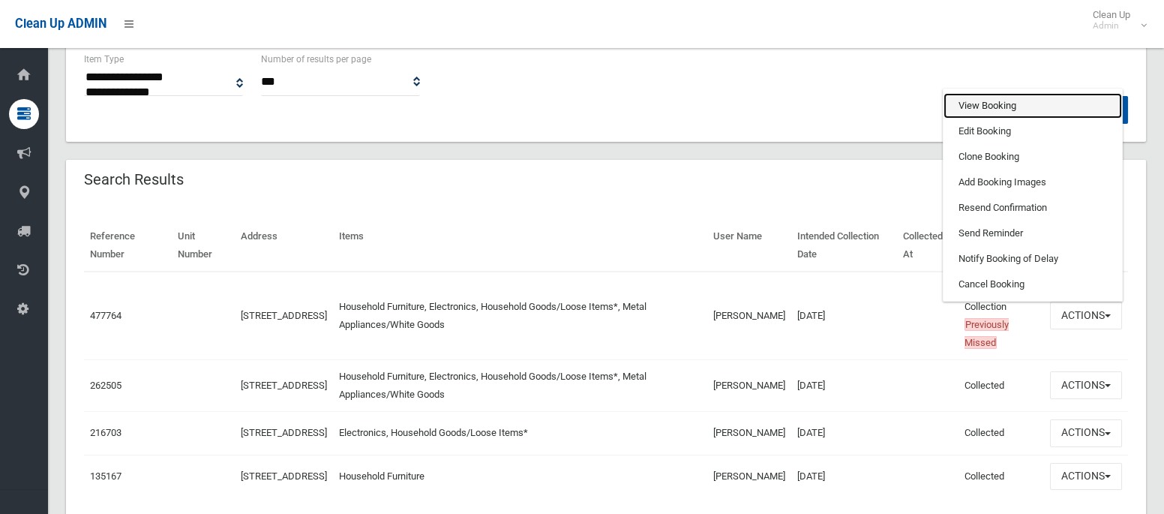
click at [985, 106] on link "View Booking" at bounding box center [1033, 106] width 179 height 26
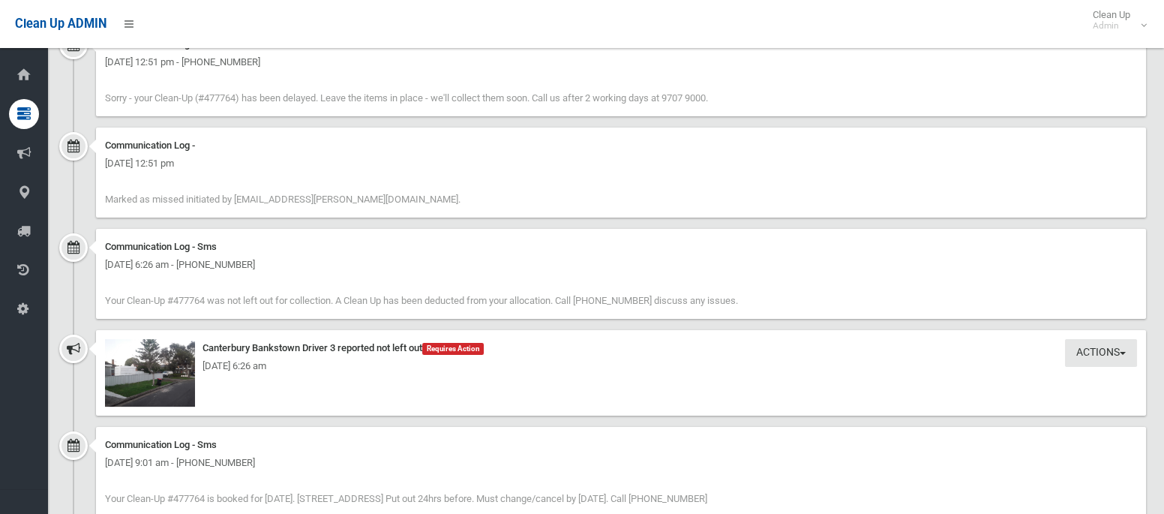
scroll to position [1289, 0]
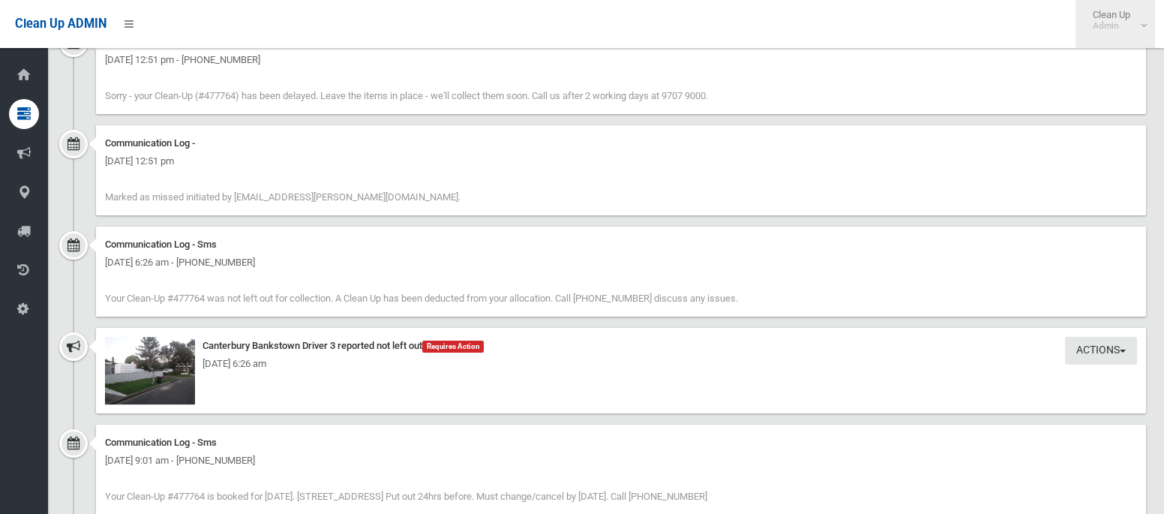
click at [1152, 18] on link "Clean Up Admin" at bounding box center [1116, 24] width 80 height 48
click at [1109, 68] on link "Logout" at bounding box center [1115, 66] width 78 height 26
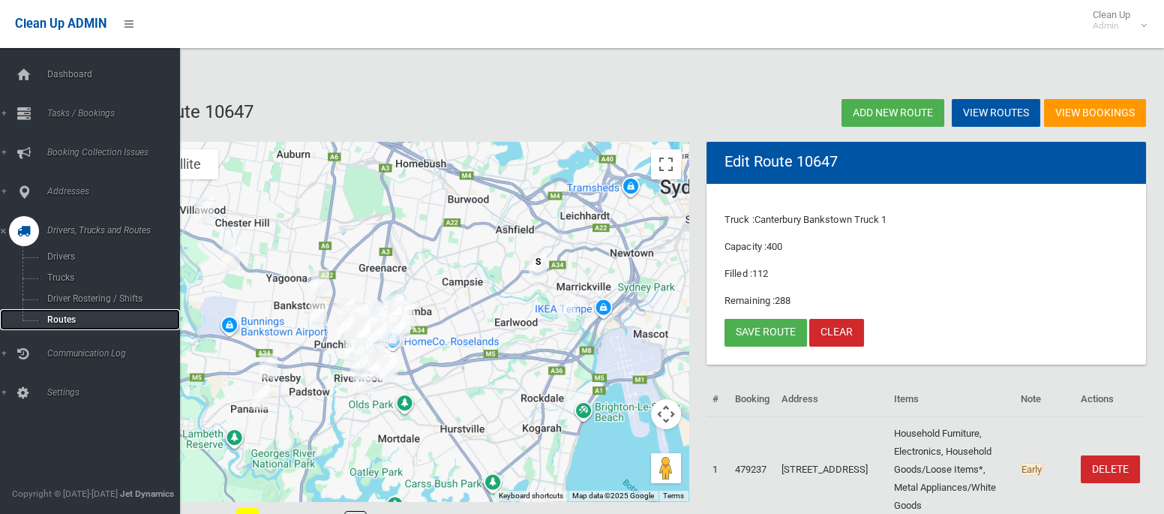
click at [70, 317] on span "Routes" at bounding box center [105, 319] width 125 height 11
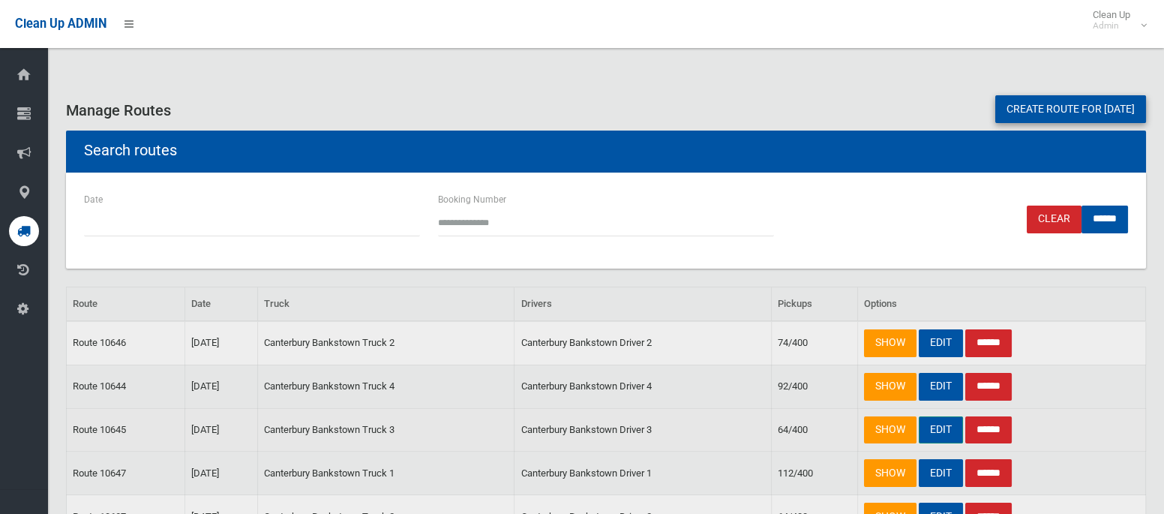
click at [941, 425] on link "EDIT" at bounding box center [941, 430] width 44 height 28
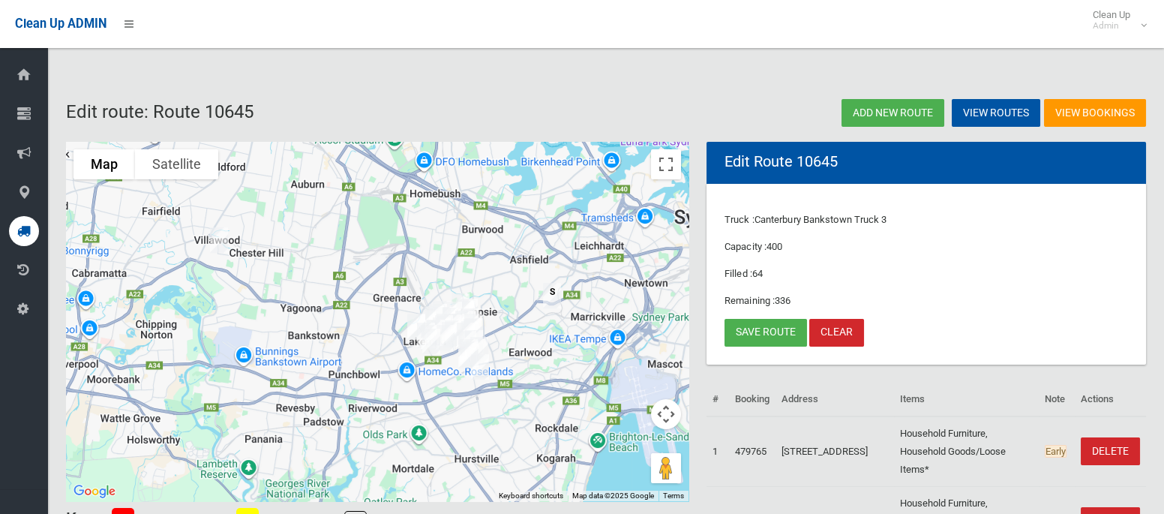
click at [219, 240] on img "47 Goondah Street, VILLAWOOD NSW 2163" at bounding box center [219, 240] width 30 height 38
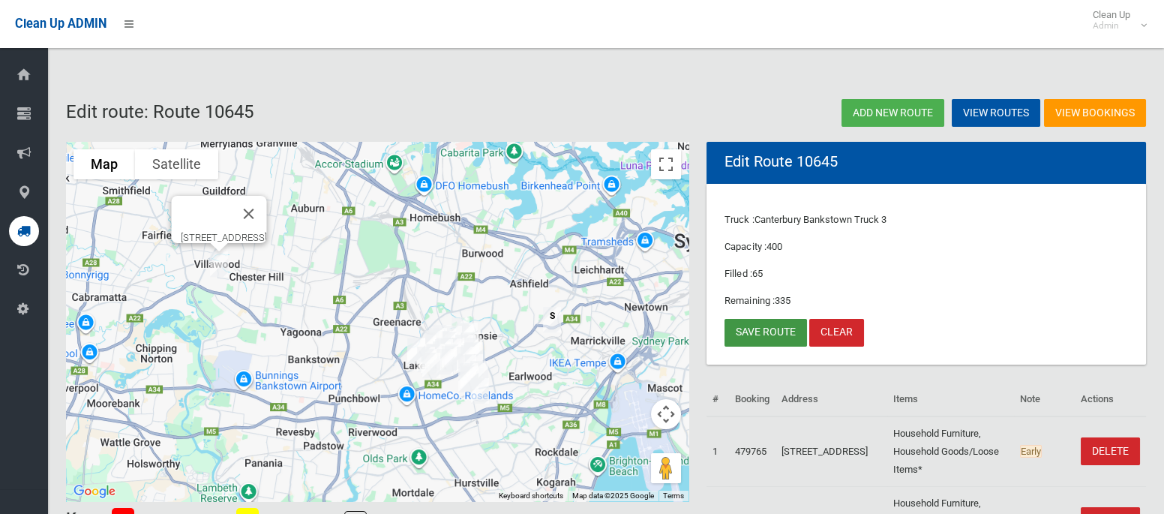
click at [752, 338] on link "Save route" at bounding box center [766, 333] width 83 height 28
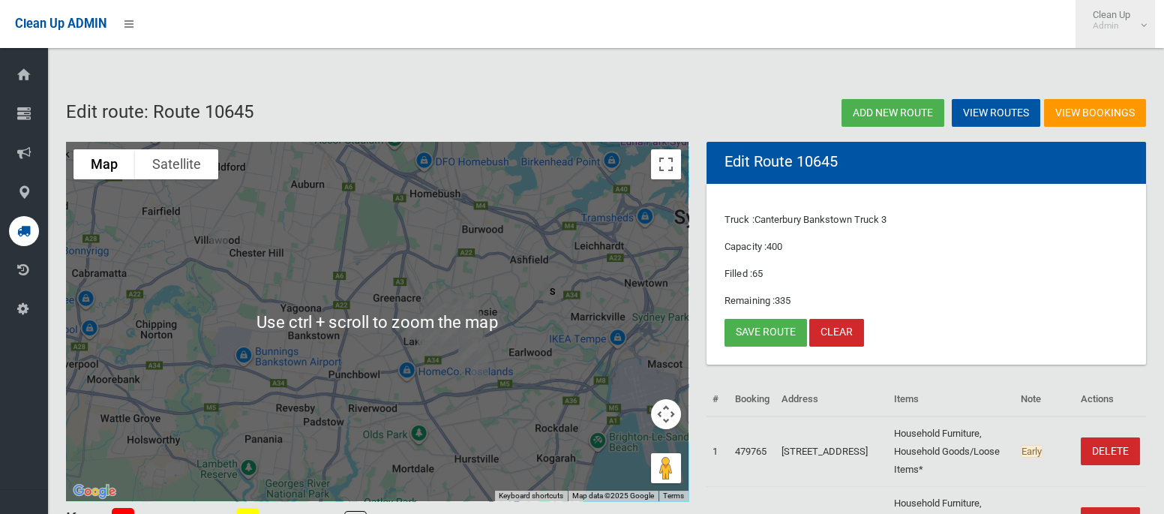
click at [1126, 31] on small "Admin" at bounding box center [1112, 25] width 38 height 11
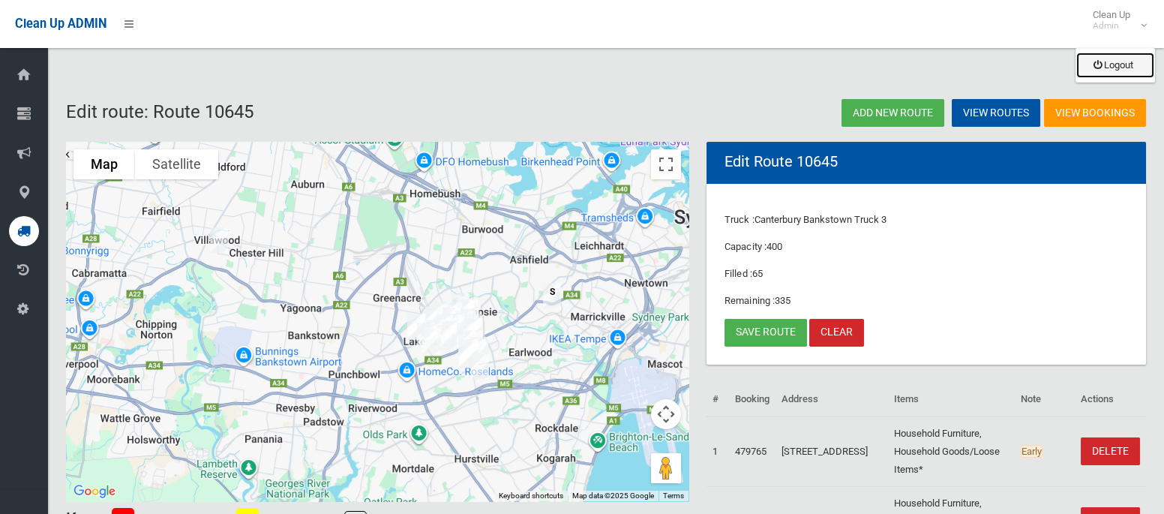
click at [1115, 63] on link "Logout" at bounding box center [1115, 66] width 78 height 26
